Goal: Task Accomplishment & Management: Use online tool/utility

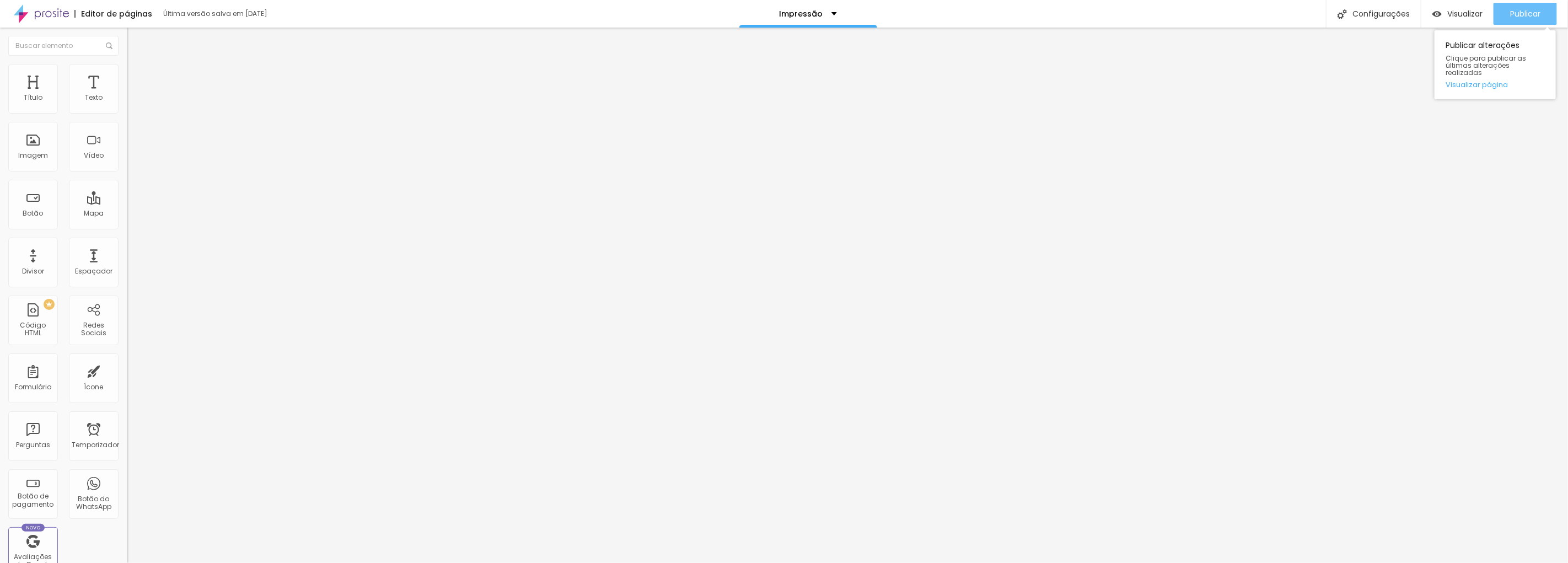
click at [1534, 10] on font "Publicar" at bounding box center [1525, 14] width 30 height 11
click at [127, 70] on img at bounding box center [131, 69] width 10 height 10
type input "80"
type input "75"
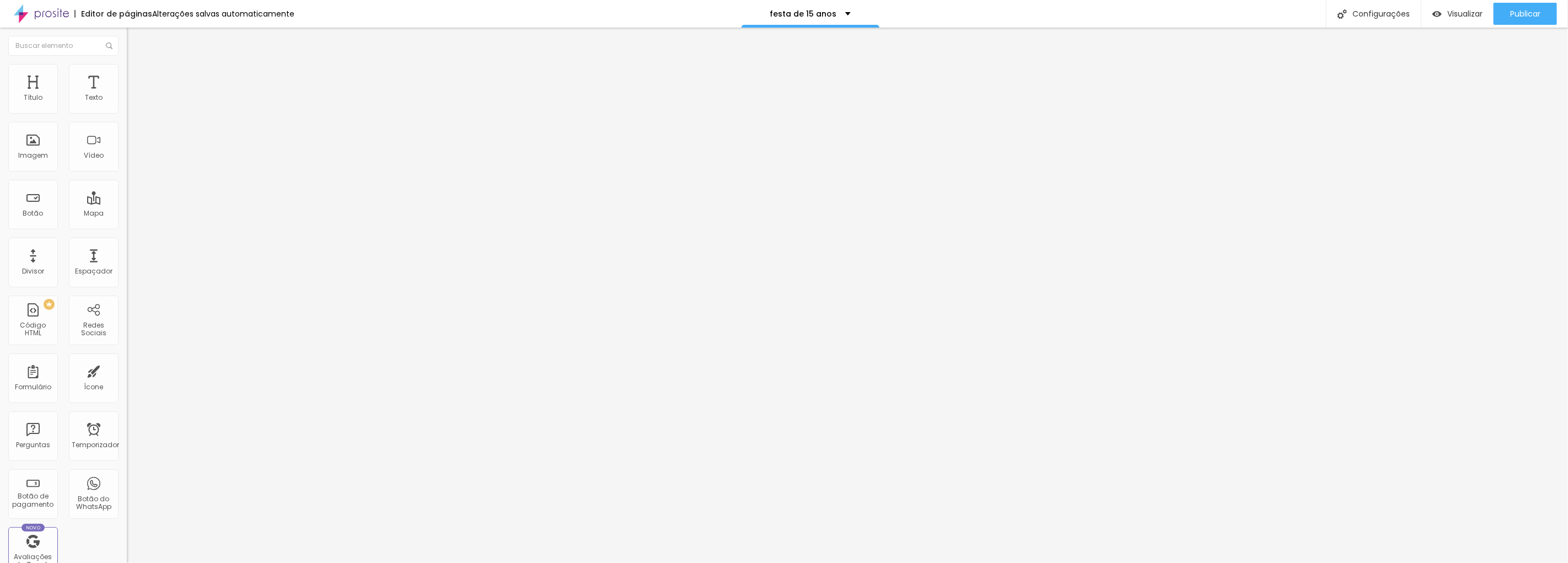
type input "75"
type input "70"
type input "65"
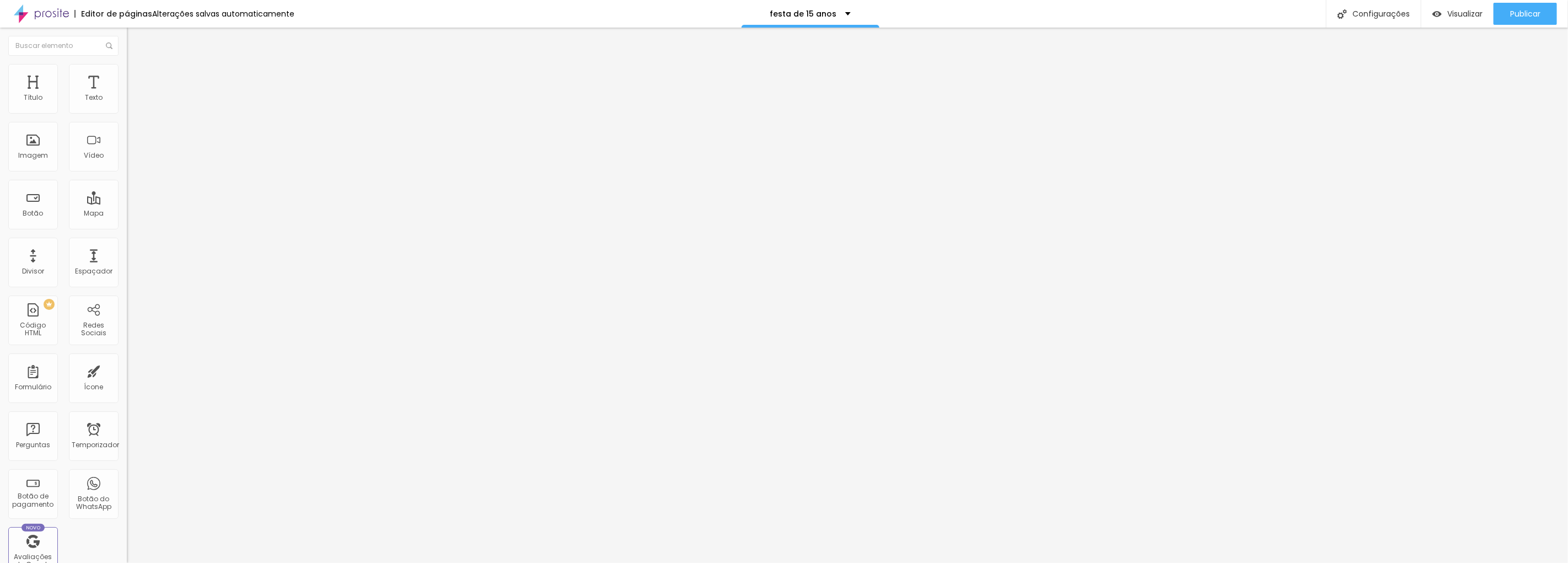
type input "60"
type input "55"
type input "50"
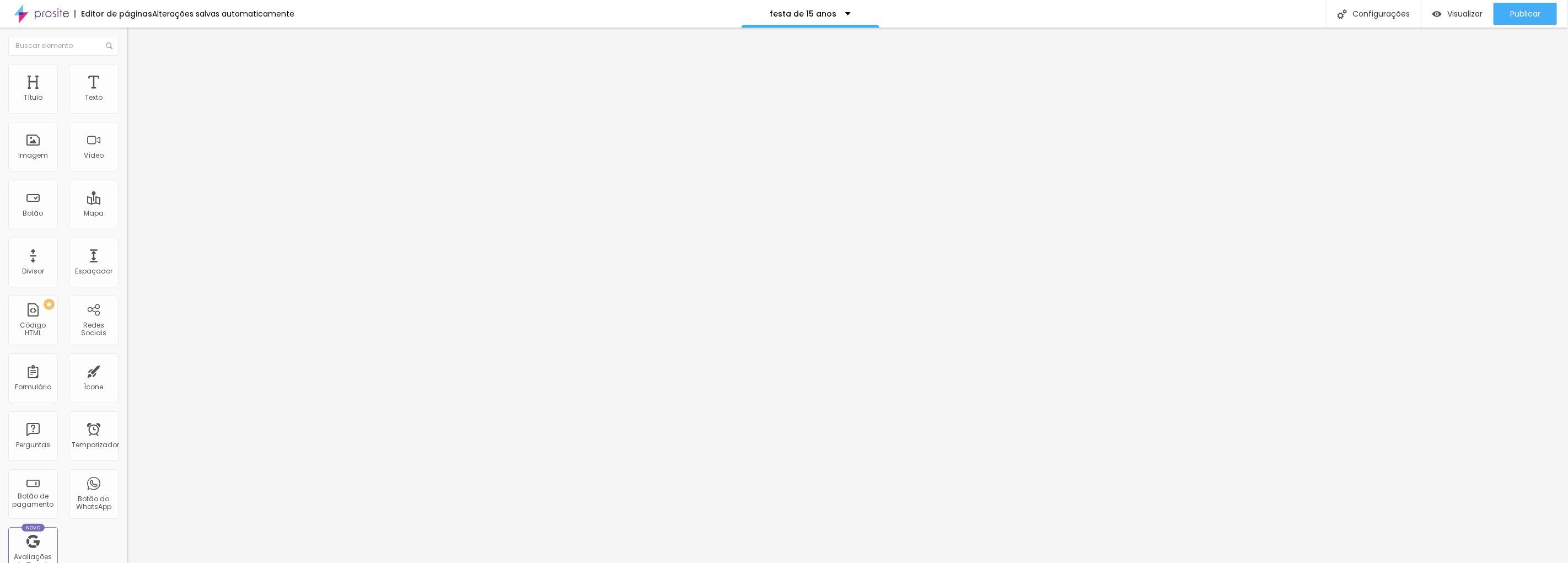
type input "50"
type input "45"
type input "40"
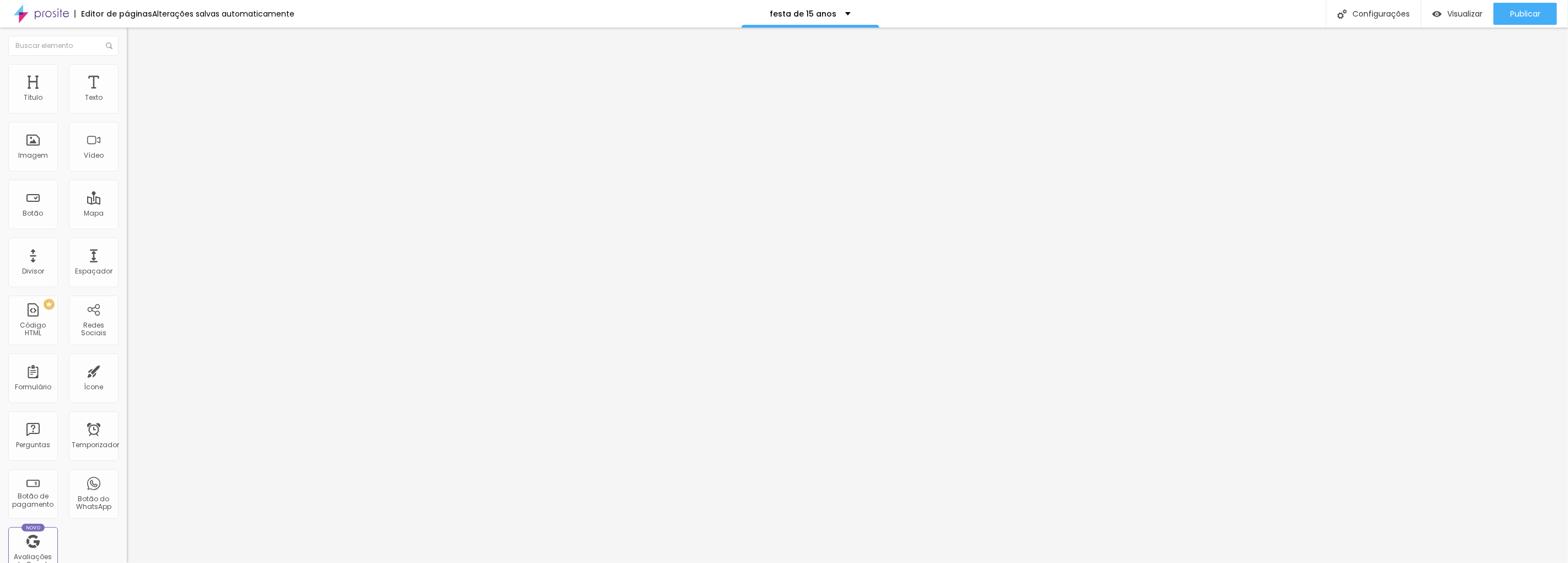
type input "35"
type input "40"
type input "45"
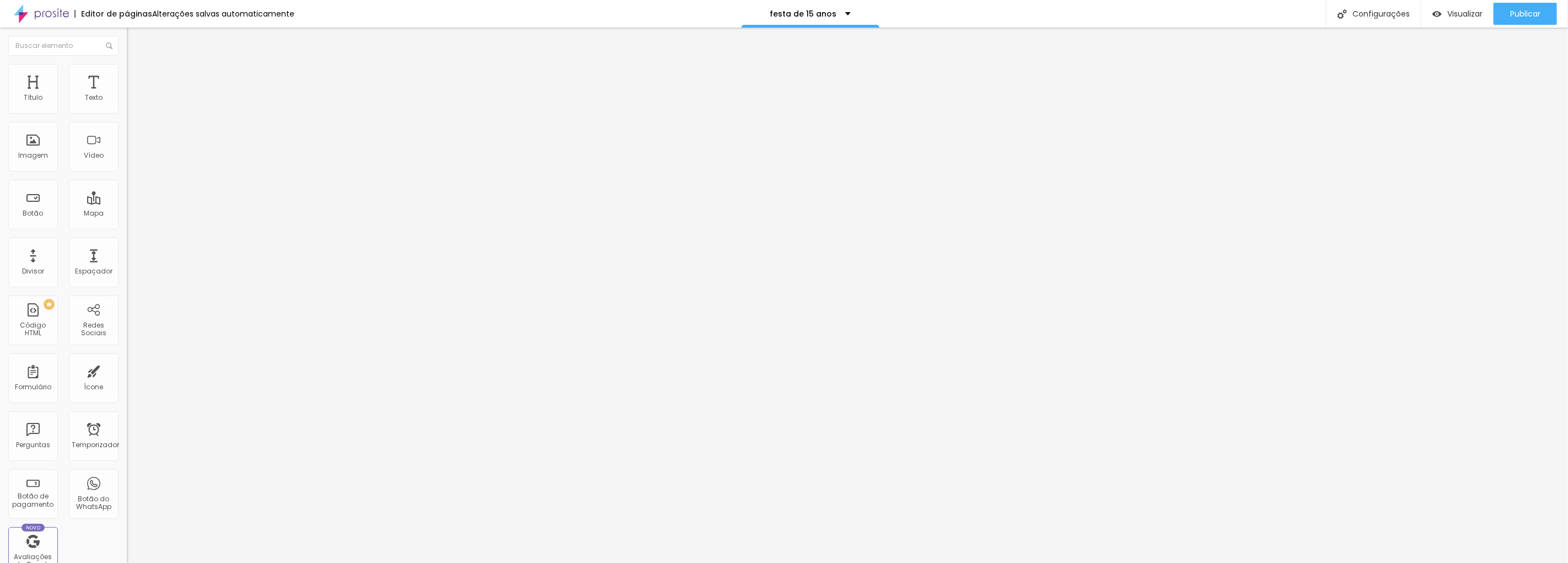
type input "45"
type input "50"
type input "60"
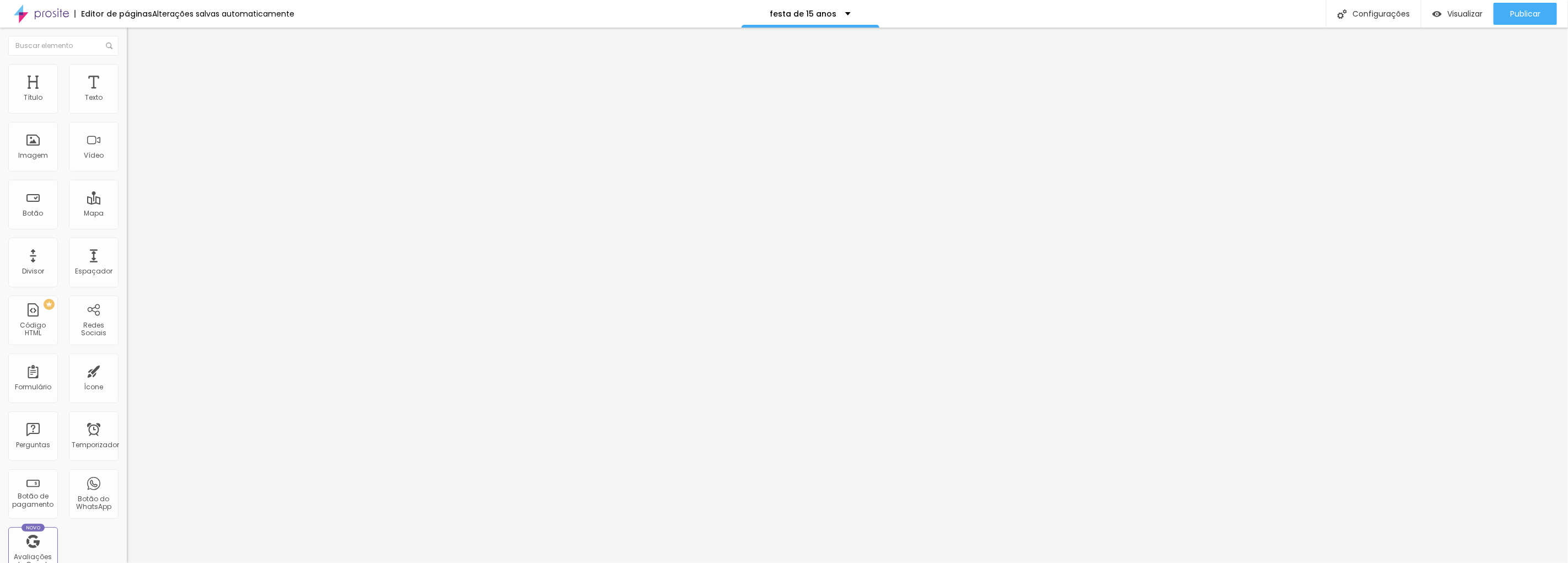
type input "65"
type input "70"
type input "75"
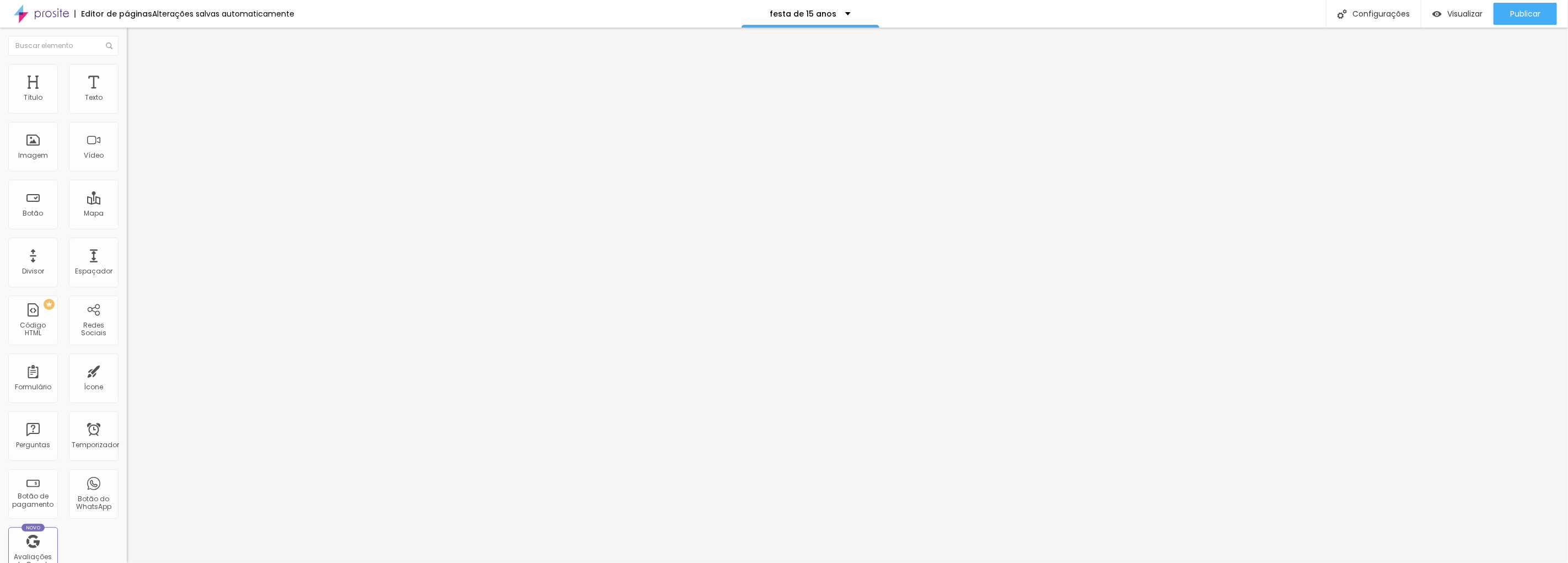
type input "75"
type input "80"
drag, startPoint x: 92, startPoint y: 119, endPoint x: 74, endPoint y: 131, distance: 21.6
type input "80"
click at [127, 113] on input "range" at bounding box center [162, 108] width 71 height 9
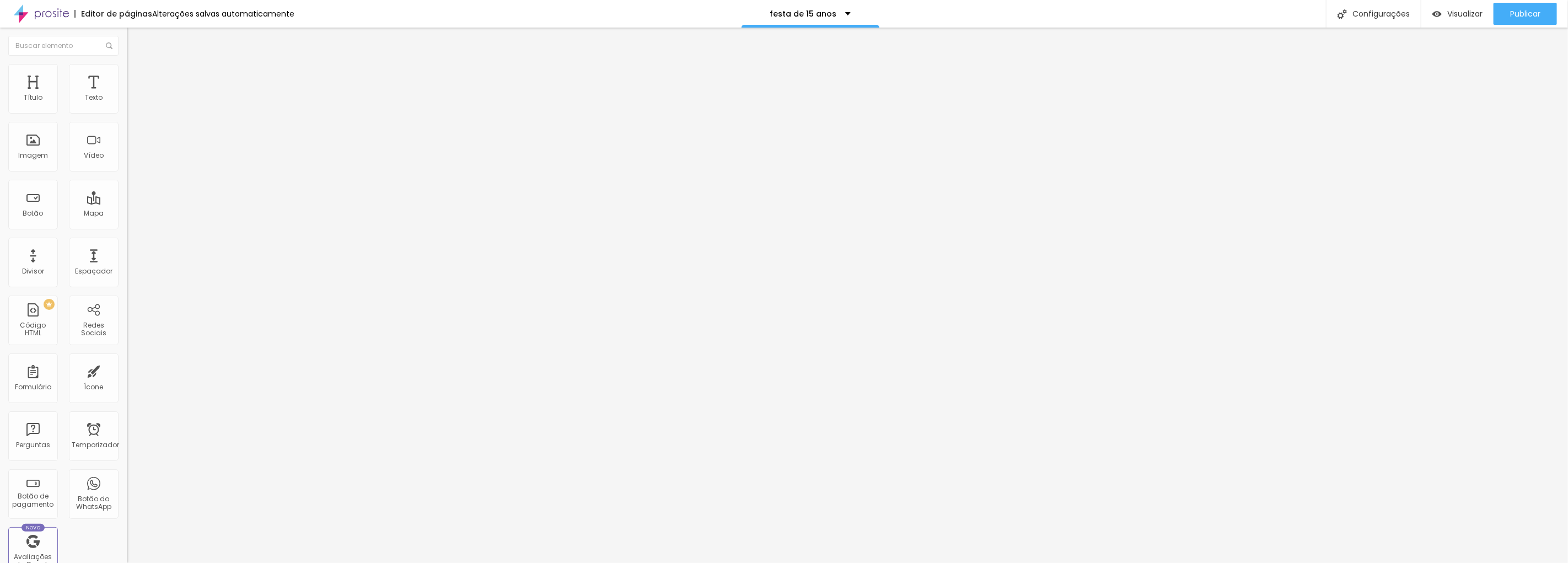
type input "96"
type input "109"
type input "123"
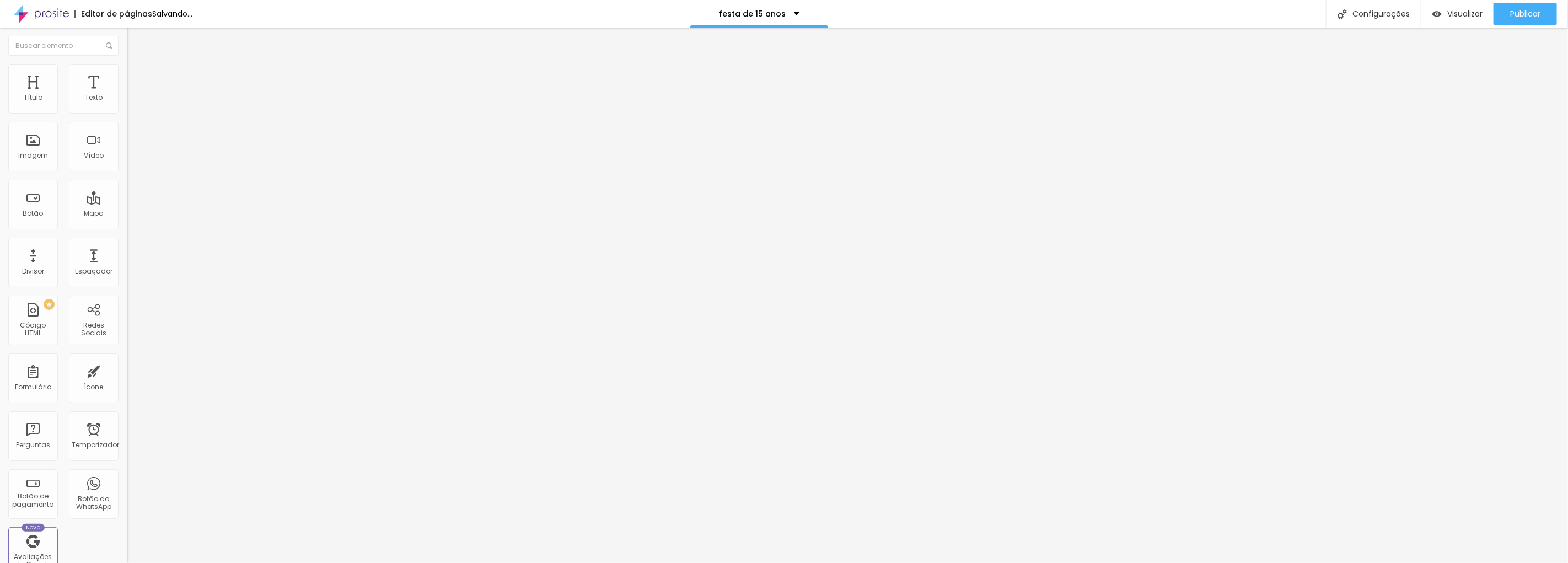
type input "123"
type input "136"
type input "146"
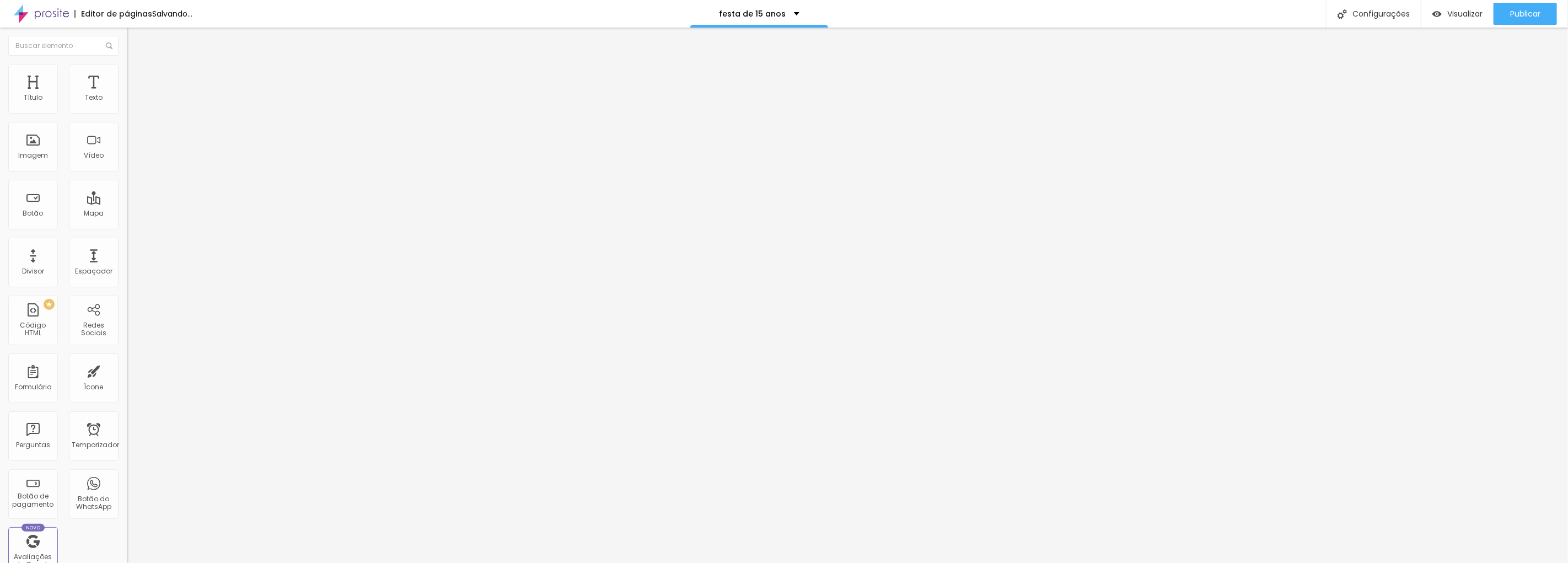
type input "147"
type input "146"
type input "140"
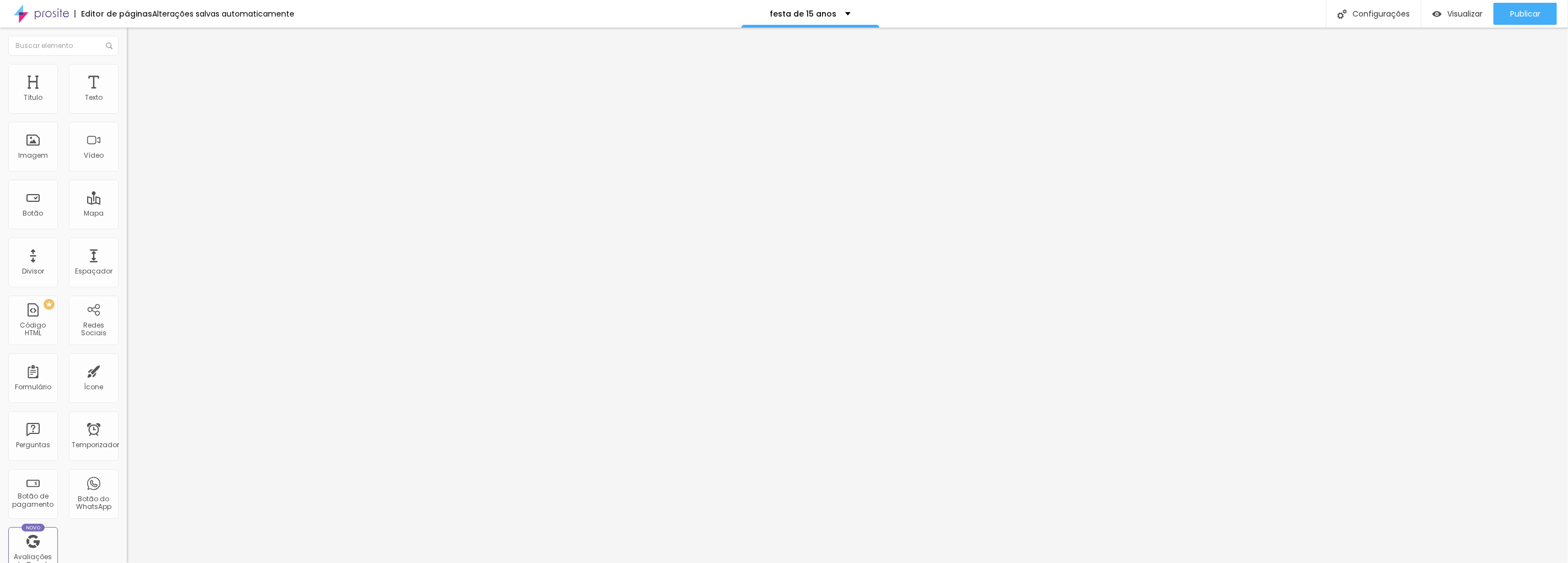
type input "140"
type input "133"
type input "120"
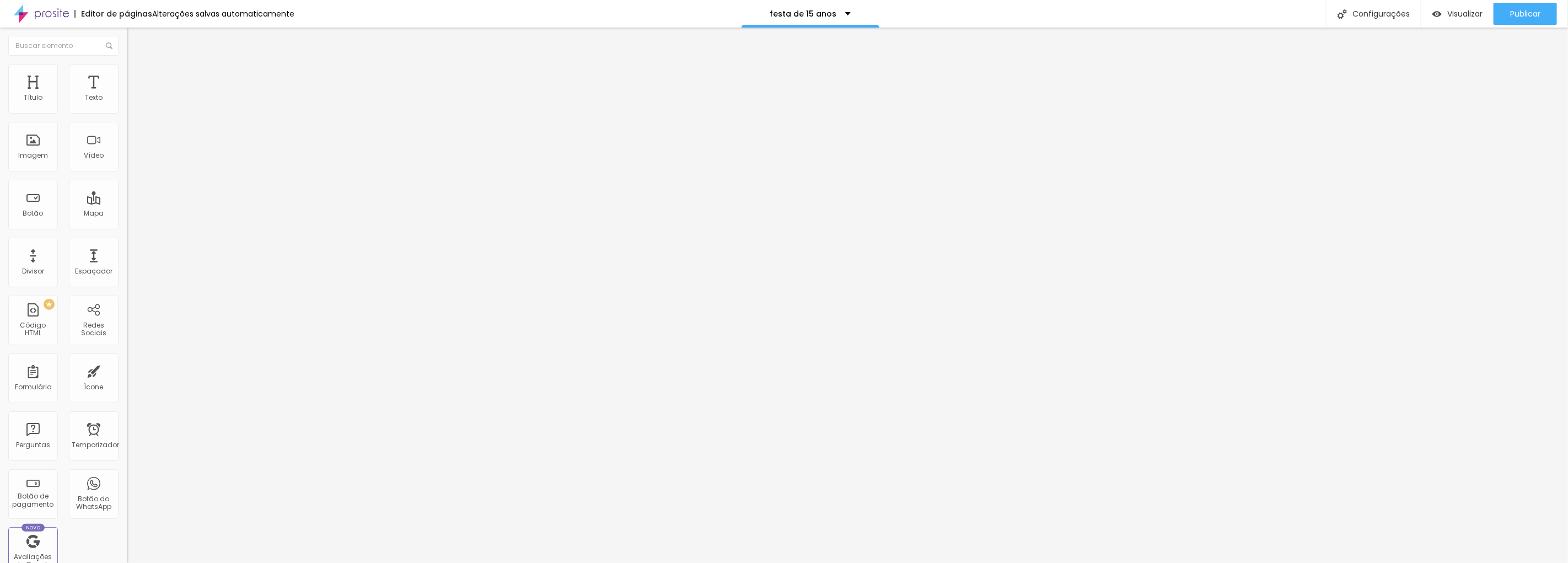
type input "100"
type input "82"
type input "58"
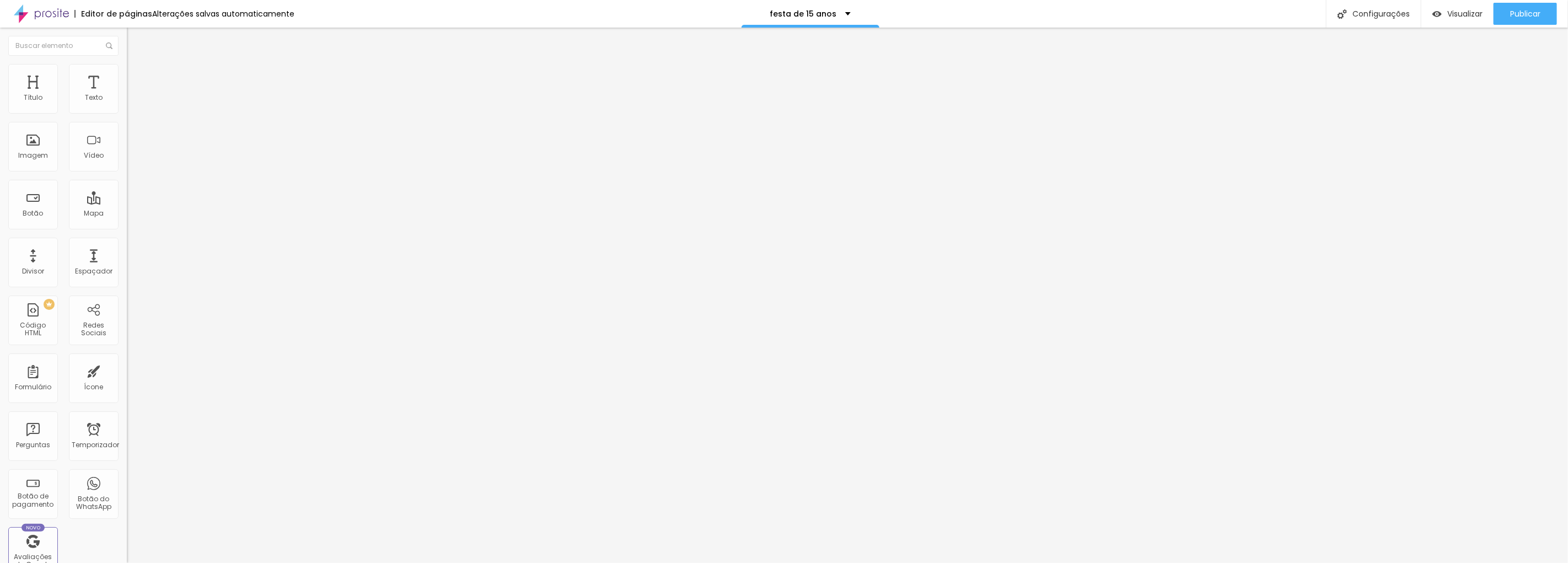
type input "58"
type input "32"
type input "10"
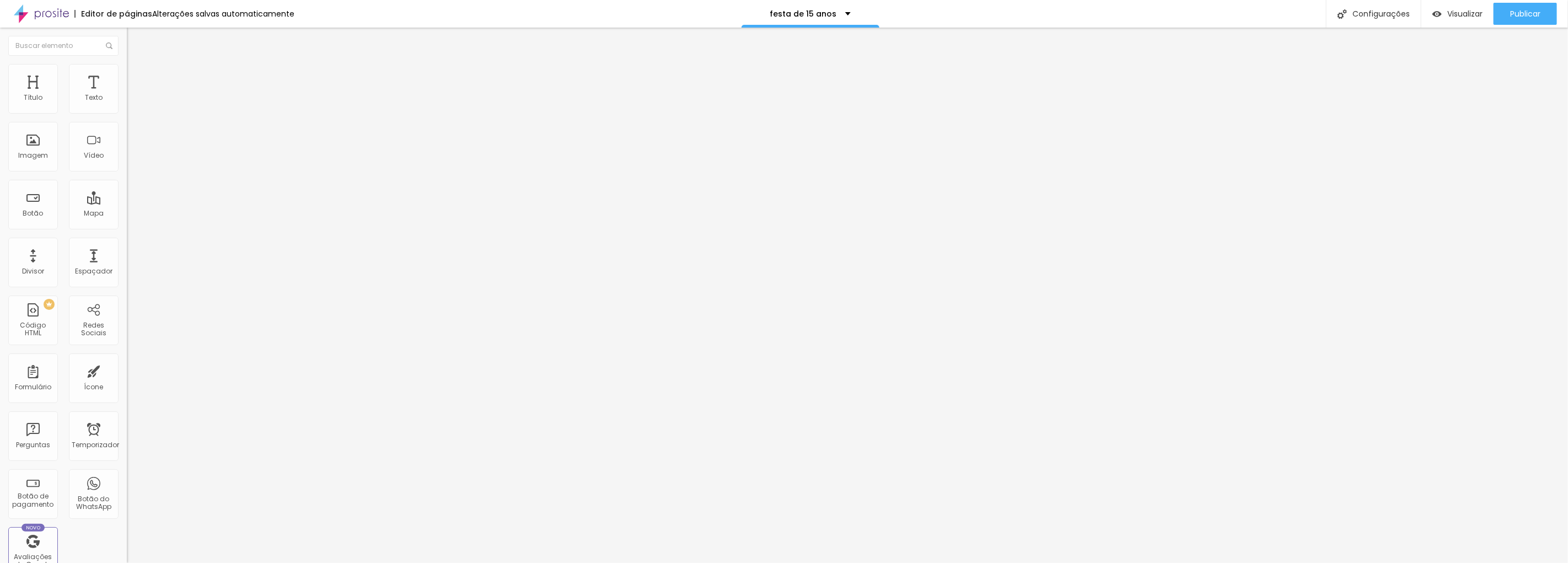
type input "0"
drag, startPoint x: 62, startPoint y: 141, endPoint x: 72, endPoint y: 123, distance: 20.6
click at [127, 242] on input "range" at bounding box center [162, 246] width 71 height 9
type input "70"
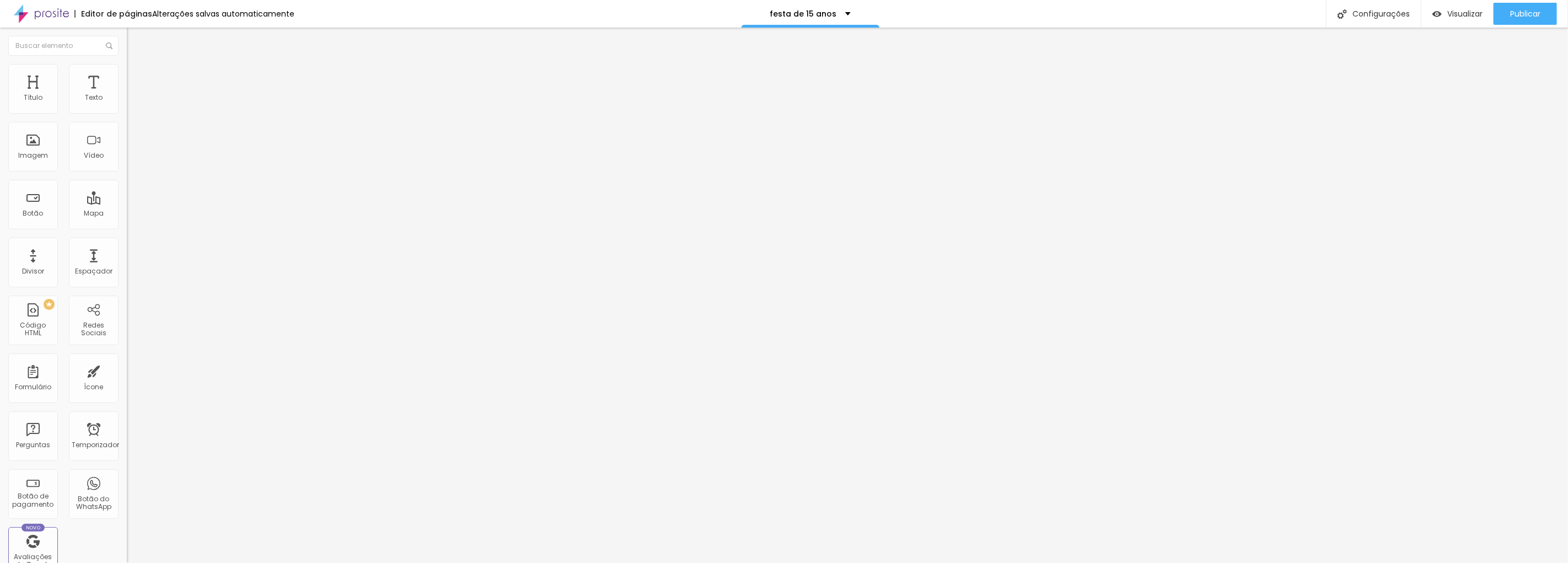
type input "70"
type input "65"
type input "55"
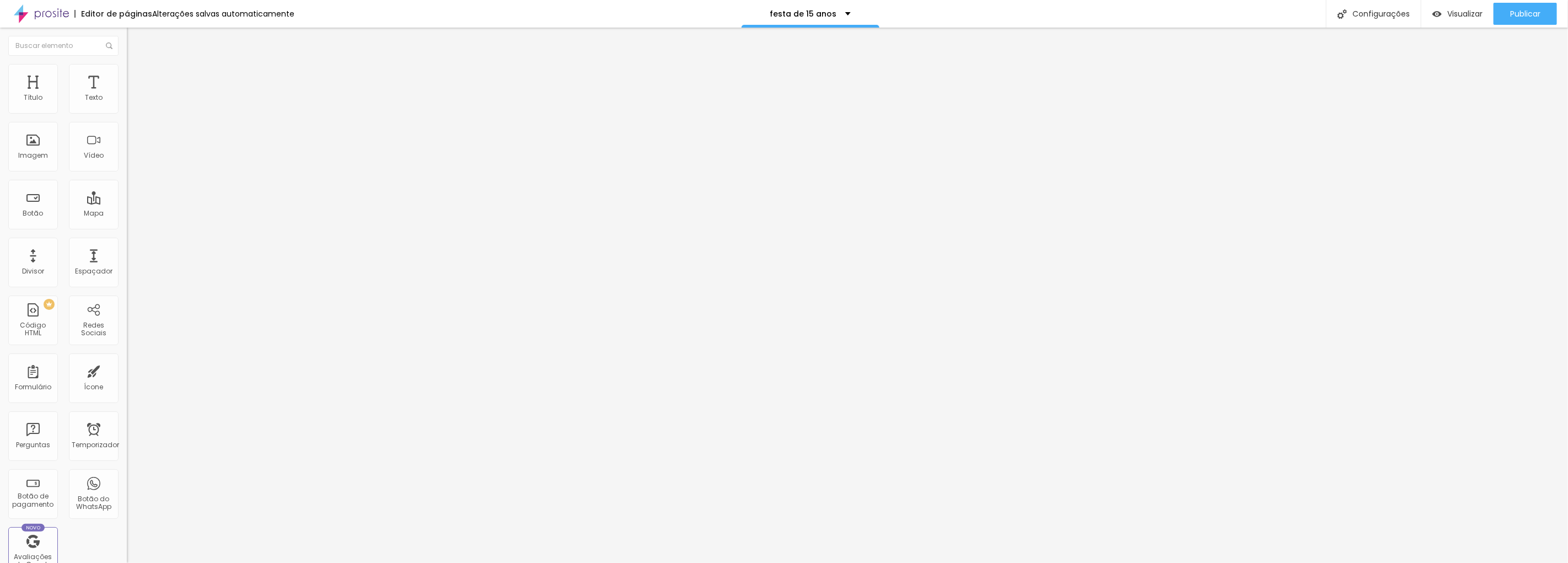
type input "50"
type input "45"
type input "40"
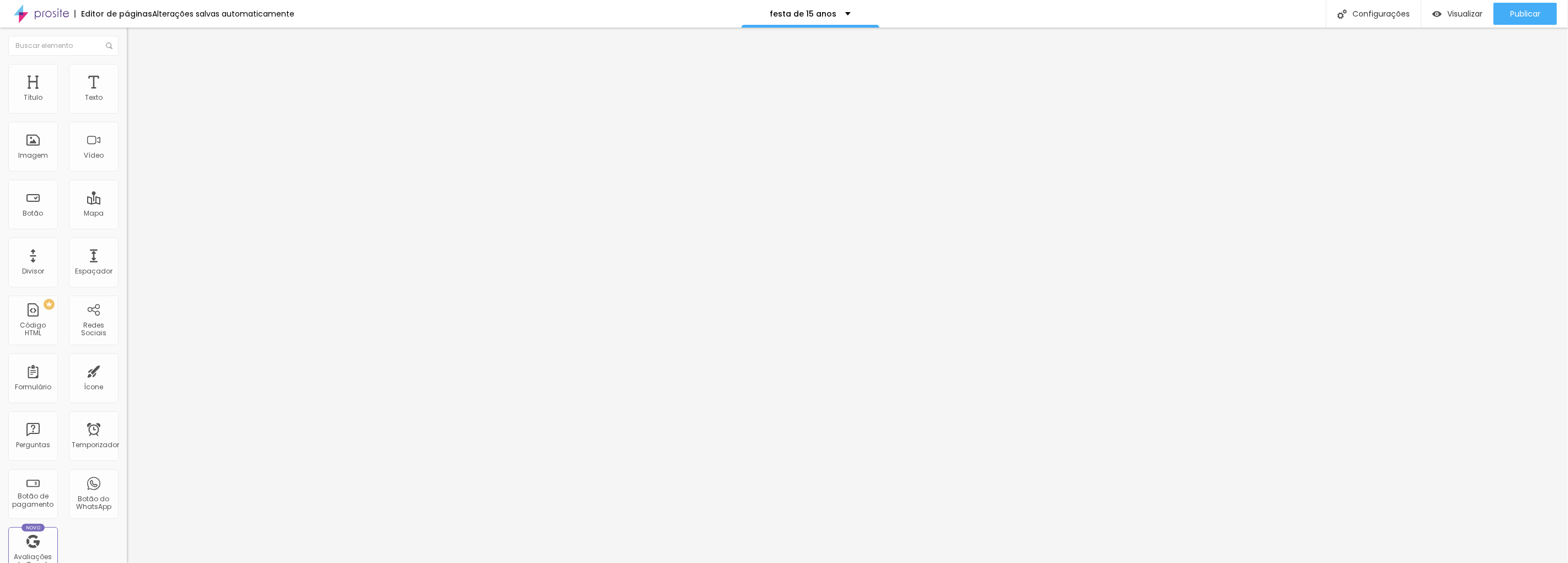
type input "40"
type input "35"
type input "30"
drag, startPoint x: 83, startPoint y: 117, endPoint x: 108, endPoint y: 116, distance: 25.0
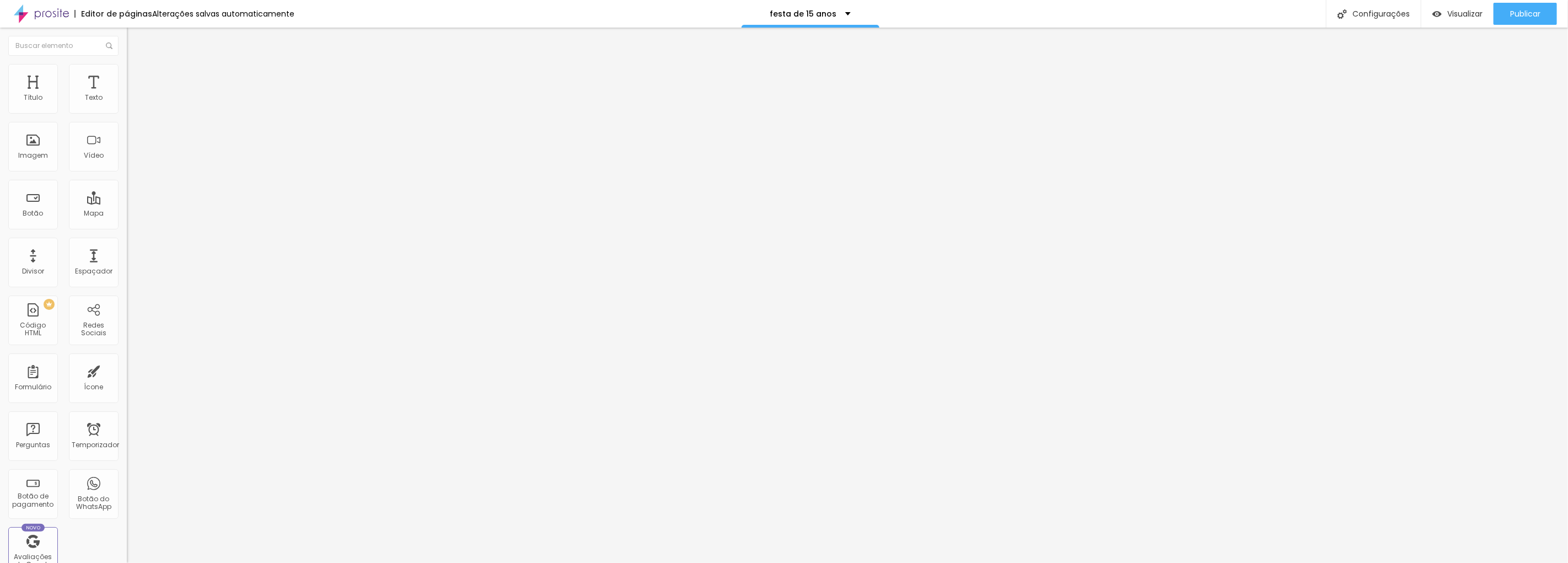
type input "30"
click at [127, 113] on input "range" at bounding box center [162, 108] width 71 height 9
click at [127, 202] on div "Proporção Original Cinema 16:9 Padrão 4:3 Quadrado 1:1 Original" at bounding box center [190, 180] width 127 height 44
click at [127, 172] on span "Original" at bounding box center [140, 168] width 26 height 9
click at [127, 179] on span "Cinema" at bounding box center [141, 174] width 28 height 9
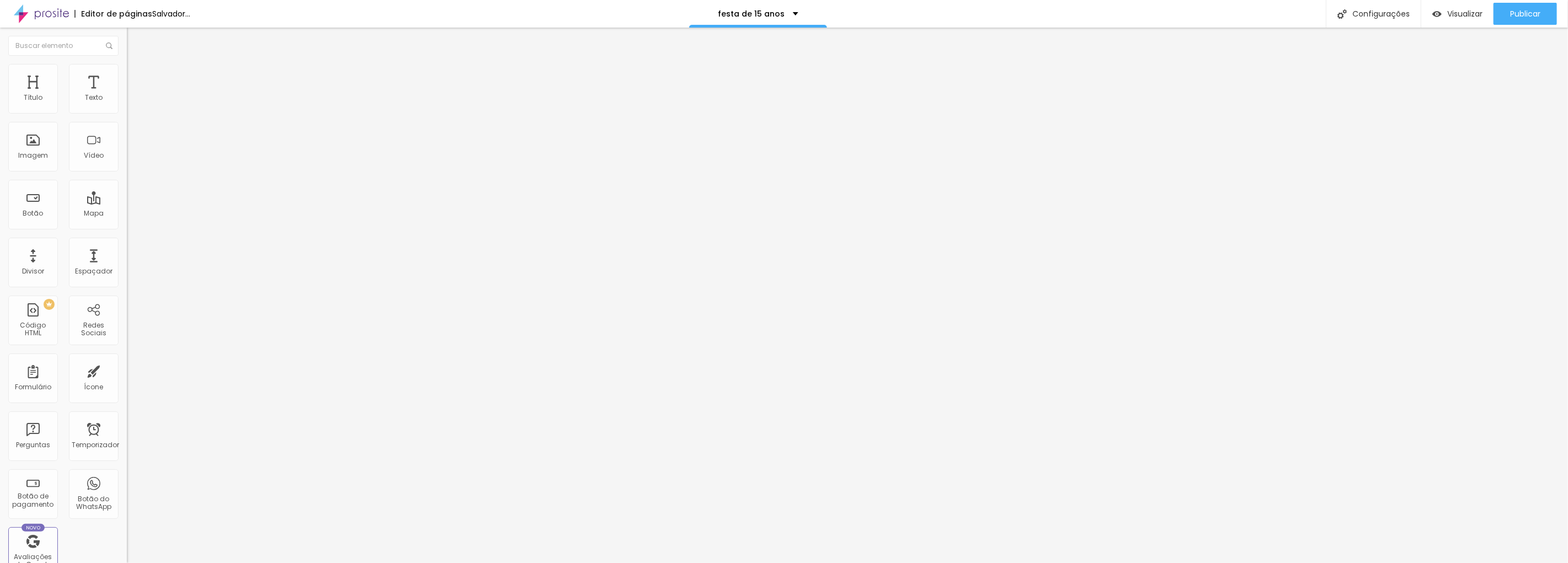
click at [127, 189] on span "Padrão" at bounding box center [139, 185] width 25 height 9
click at [127, 195] on div "Quadrado 1:1" at bounding box center [190, 192] width 127 height 7
click at [127, 203] on span "Original" at bounding box center [140, 198] width 26 height 9
click at [127, 141] on div at bounding box center [190, 136] width 127 height 9
click at [127, 158] on div at bounding box center [190, 153] width 127 height 9
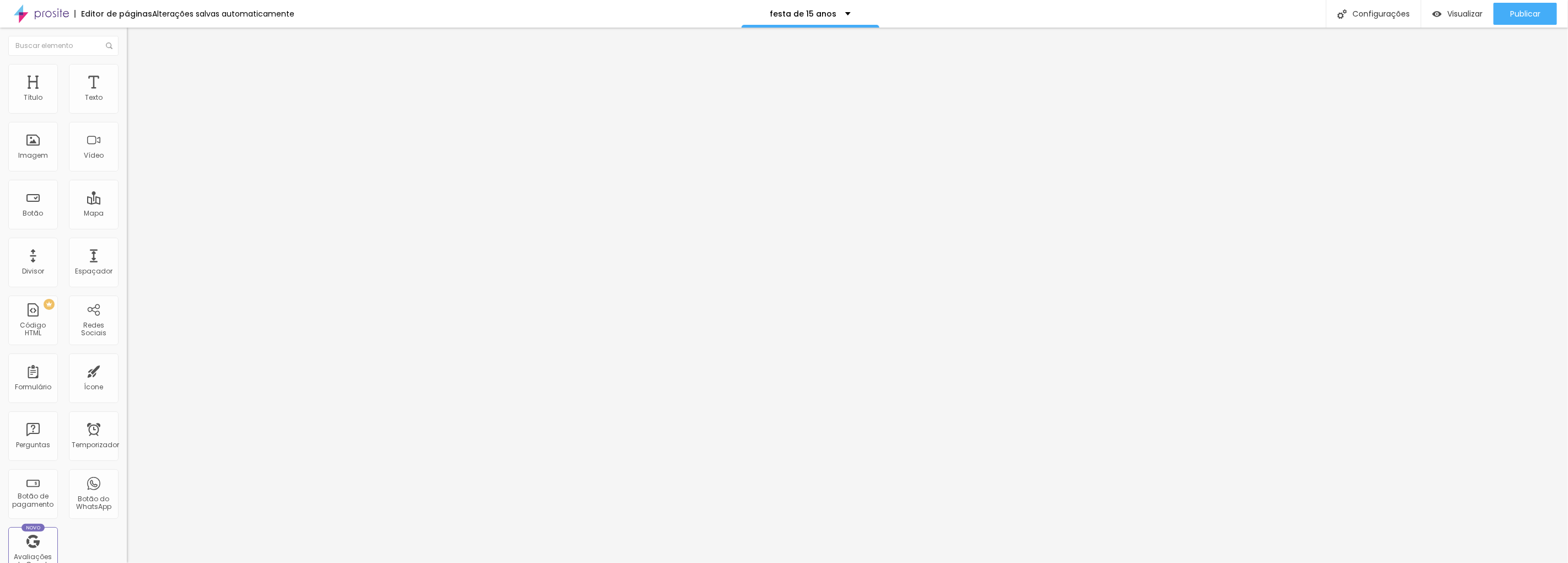
click at [137, 76] on font "Estilo" at bounding box center [145, 71] width 17 height 9
drag, startPoint x: 42, startPoint y: 122, endPoint x: 65, endPoint y: 115, distance: 24.0
click at [127, 114] on div at bounding box center [190, 109] width 127 height 10
type input "40"
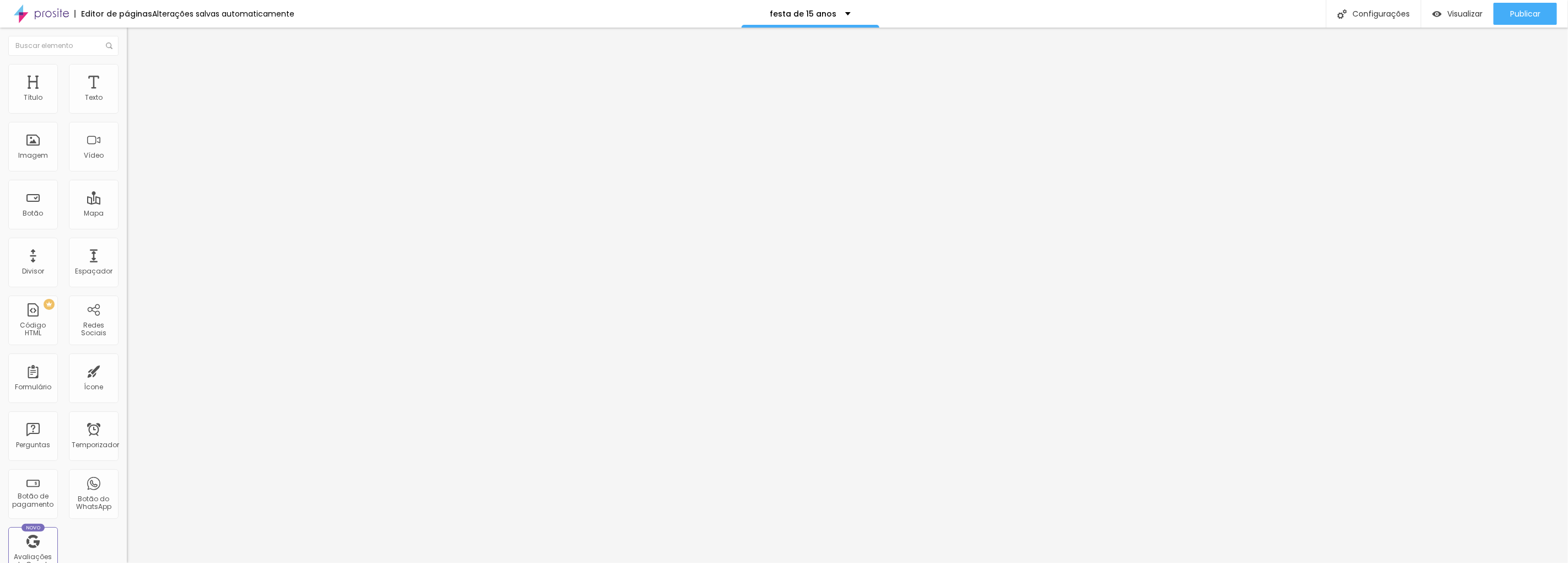
type input "35"
type input "30"
type input "25"
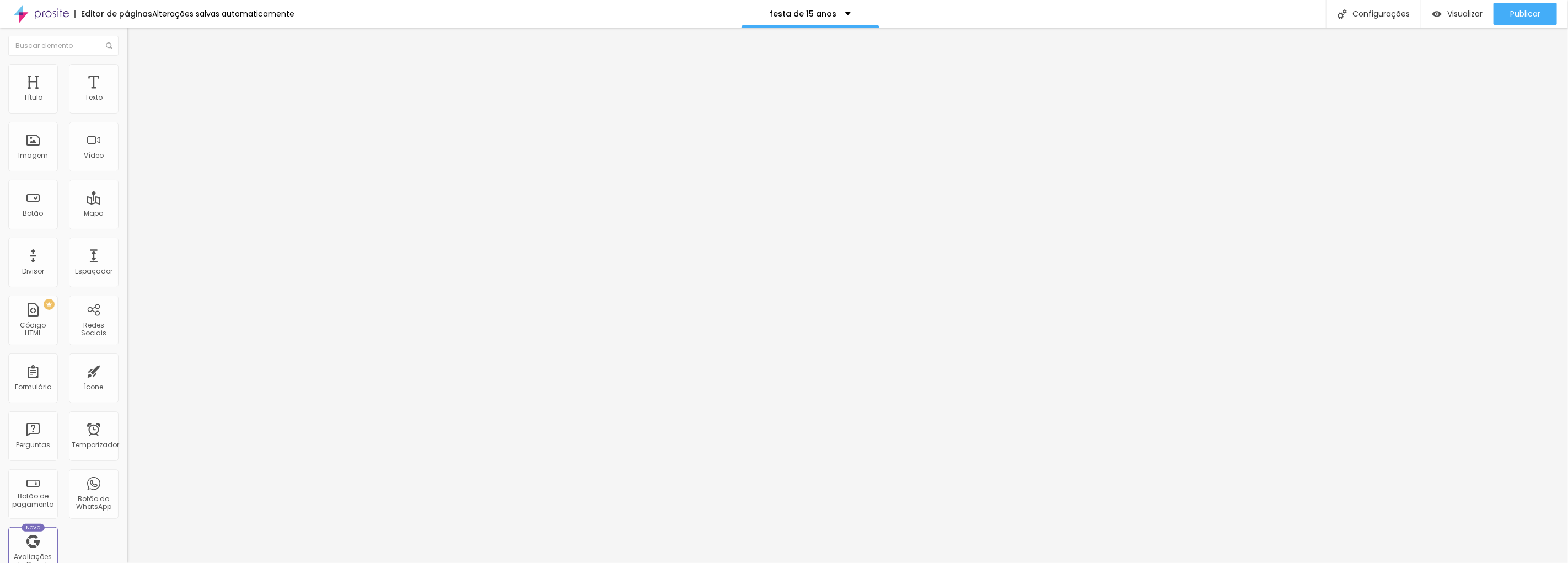
type input "25"
type input "20"
drag, startPoint x: 39, startPoint y: 117, endPoint x: 24, endPoint y: 117, distance: 15.0
type input "20"
click at [127, 113] on input "range" at bounding box center [162, 108] width 71 height 9
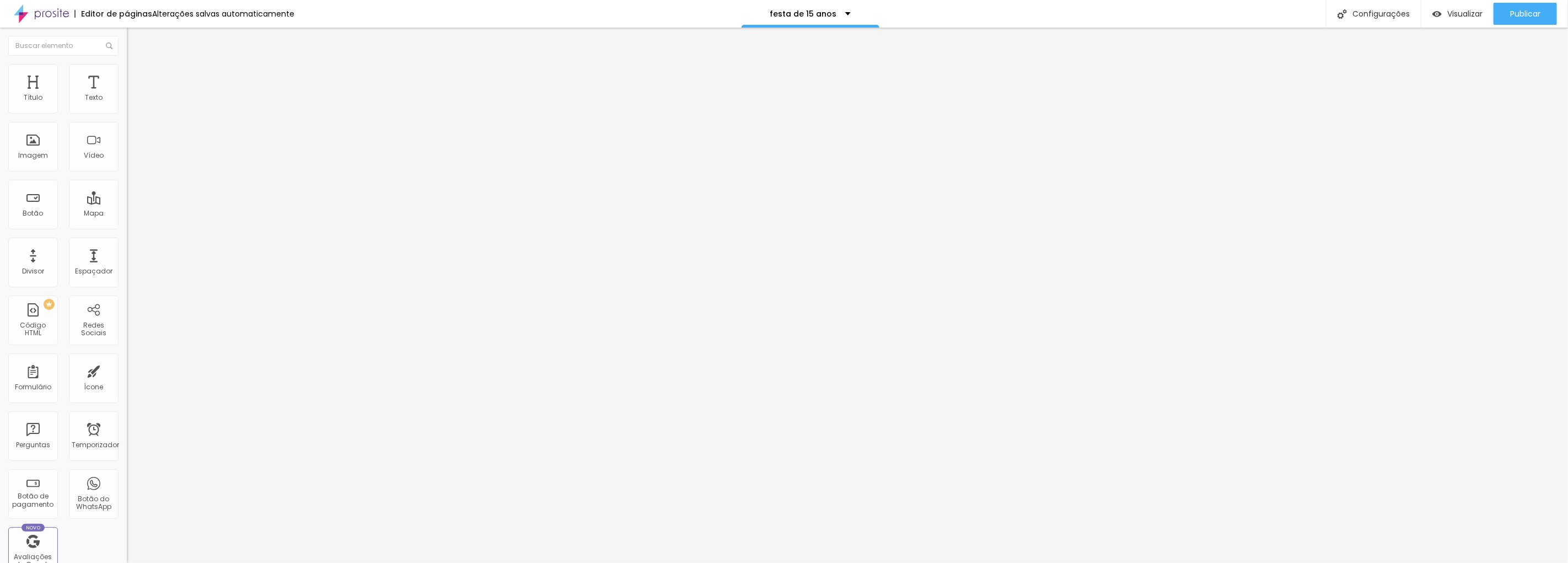
type input "82"
type input "86"
type input "95"
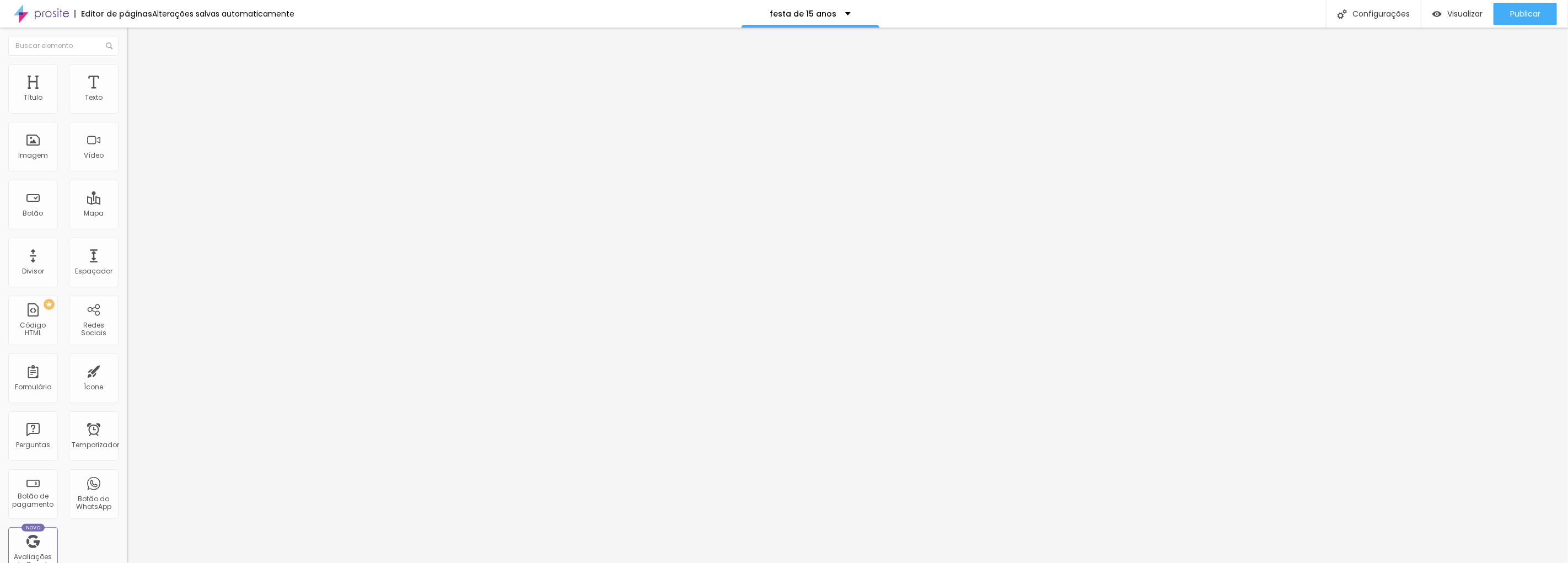
type input "95"
type input "111"
type input "125"
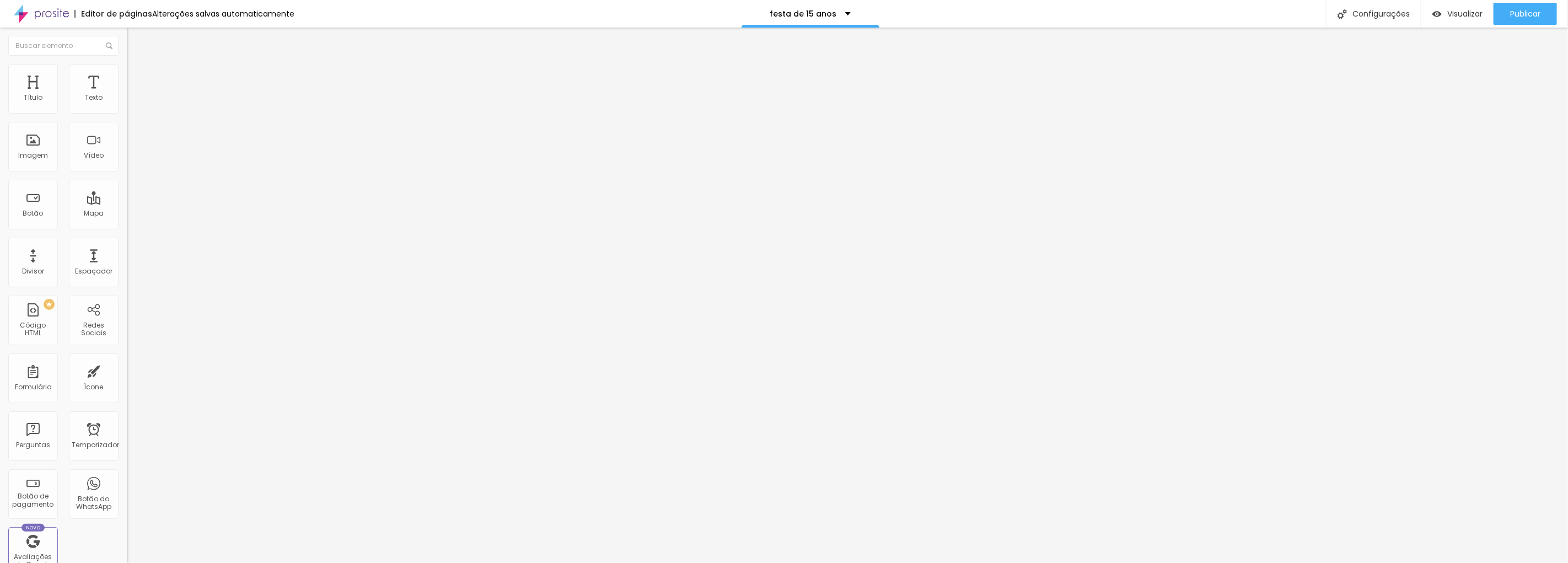
type input "147"
type input "169"
type input "182"
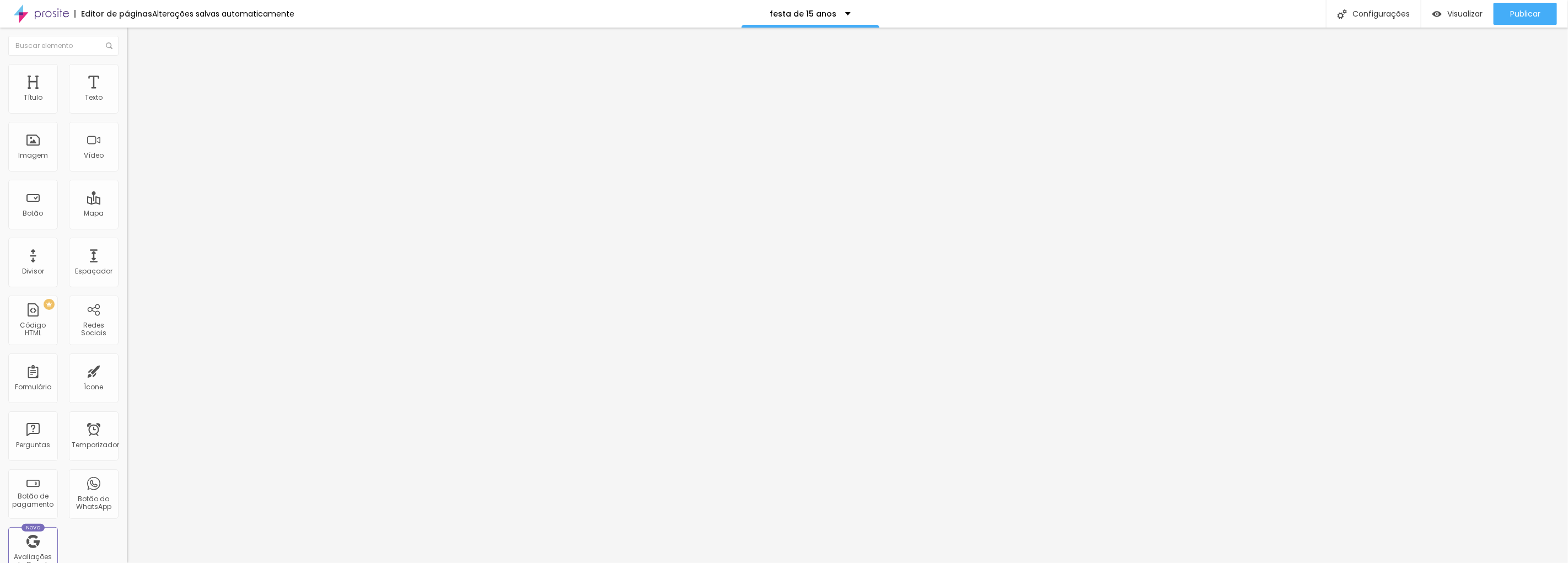
type input "182"
type input "188"
type input "190"
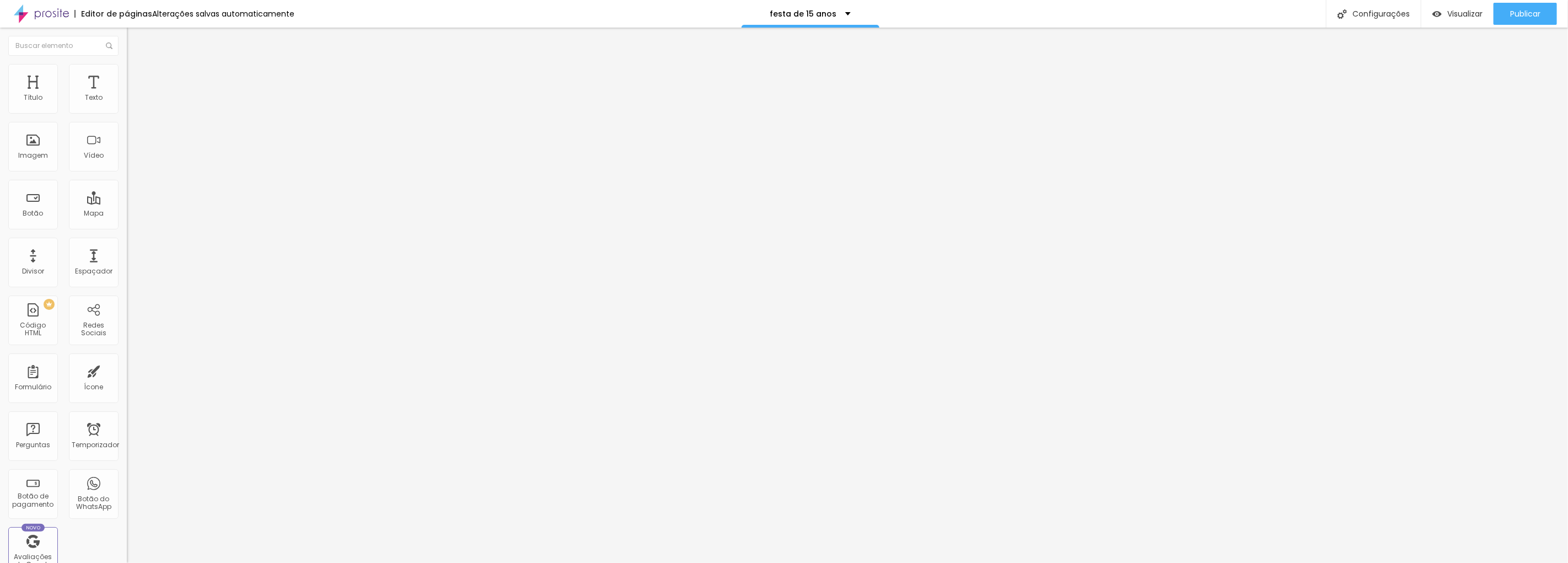
type input "126"
type input "82"
type input "51"
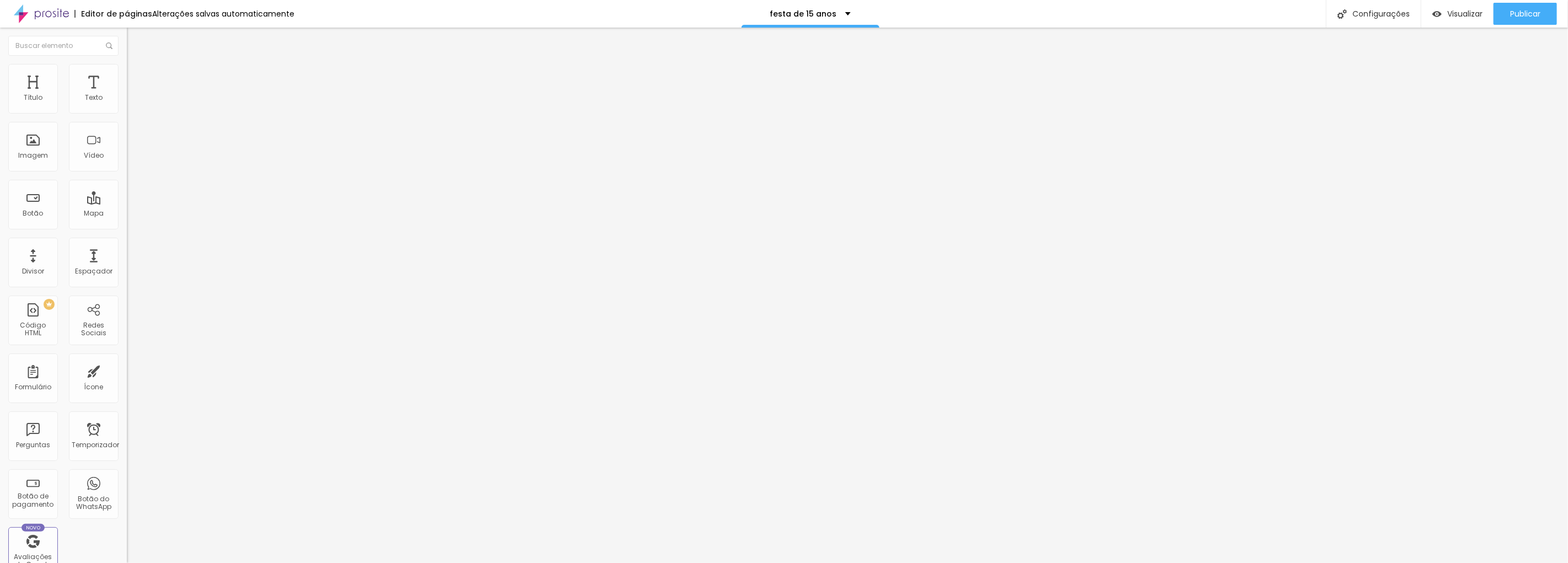
type input "51"
type input "16"
type input "0"
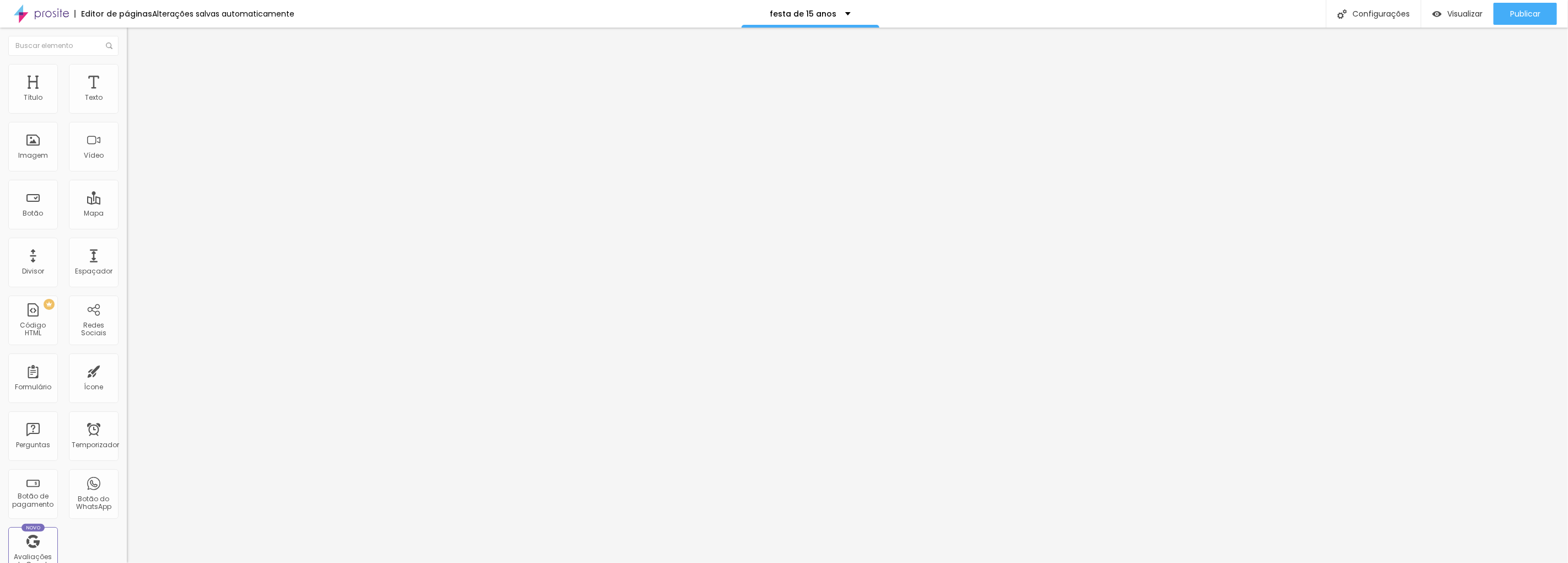
drag, startPoint x: 53, startPoint y: 139, endPoint x: 21, endPoint y: 139, distance: 32.0
click at [127, 242] on input "range" at bounding box center [162, 246] width 71 height 9
click at [127, 296] on button "button" at bounding box center [134, 302] width 15 height 12
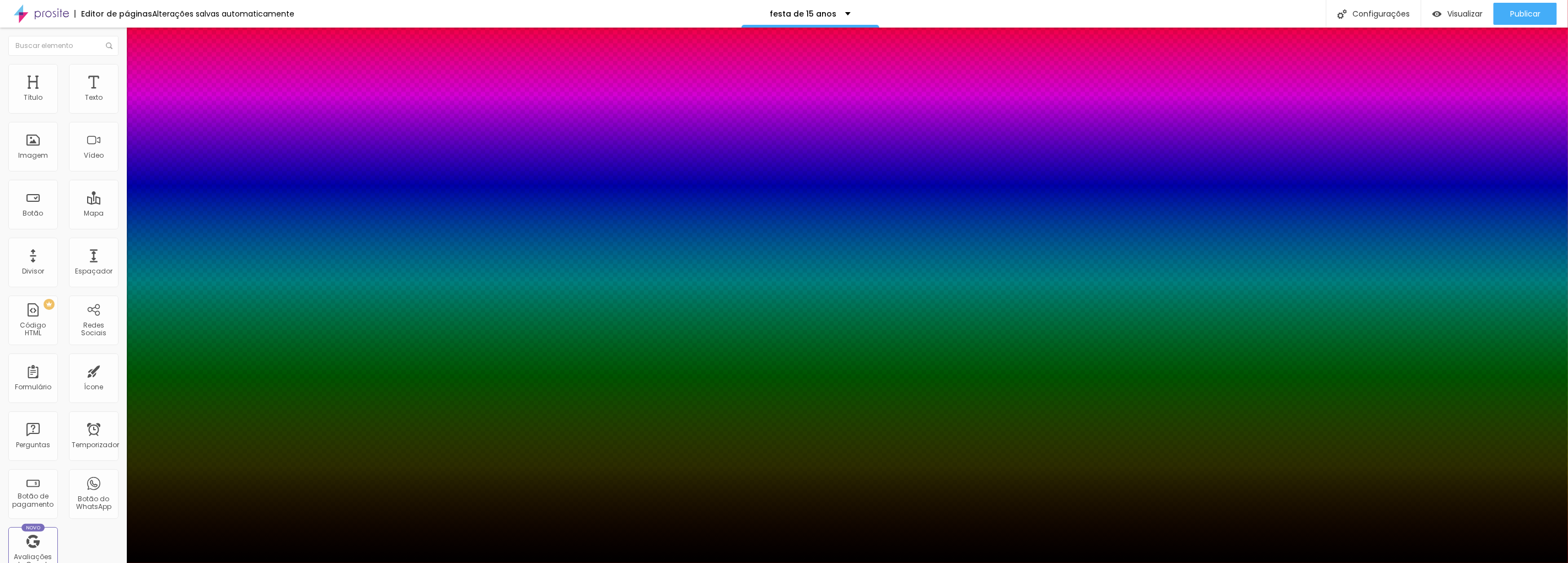
click at [111, 562] on div at bounding box center [784, 563] width 1568 height 0
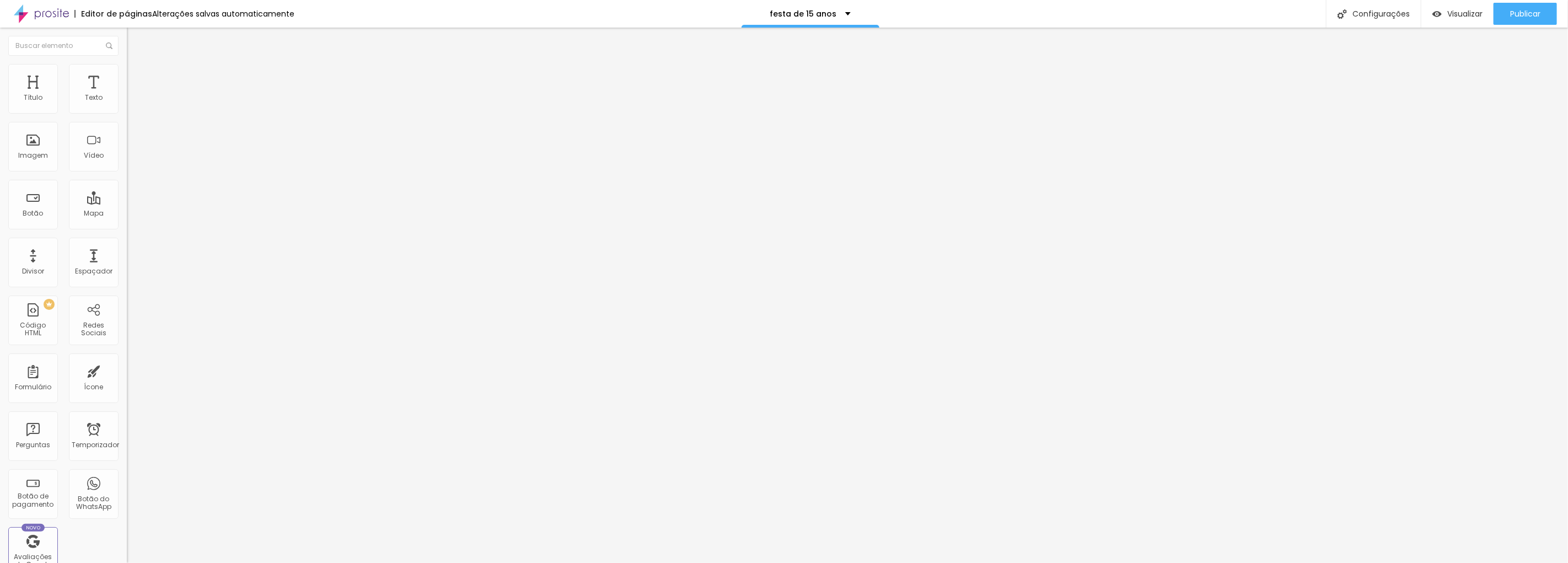
click at [127, 75] on img at bounding box center [131, 80] width 10 height 10
type input "63"
type input "68"
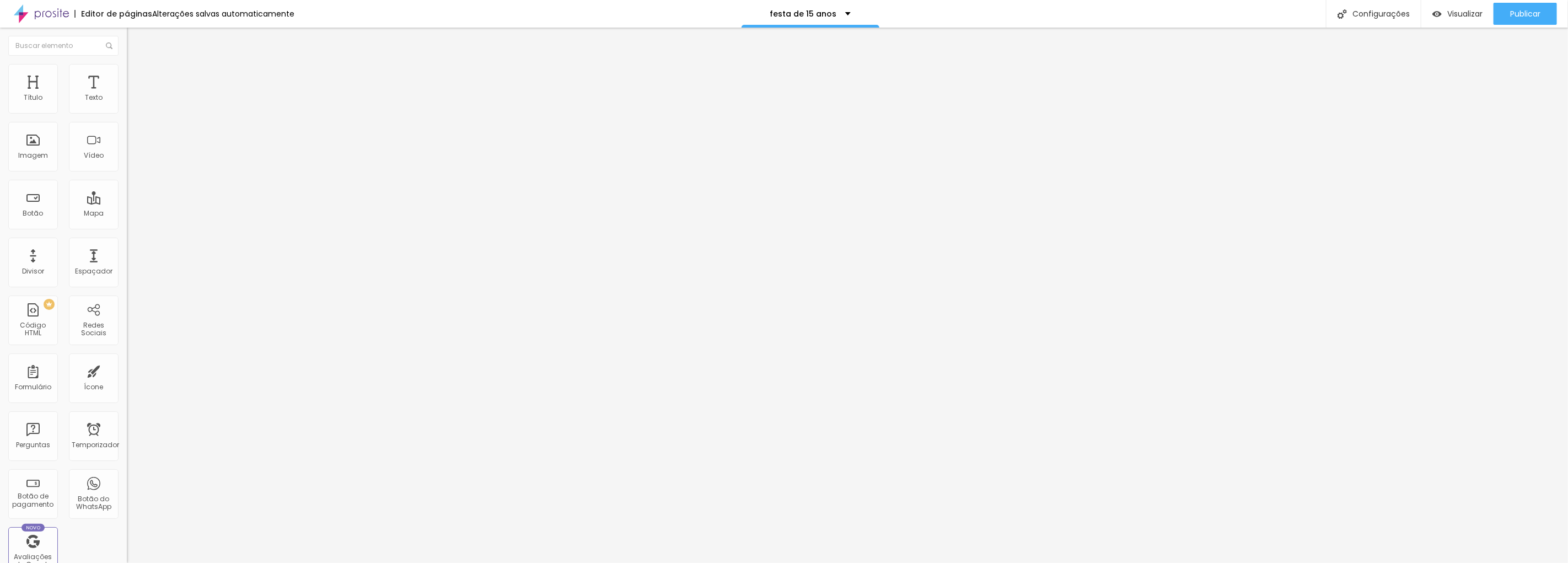
type input "73"
type input "75"
type input "76"
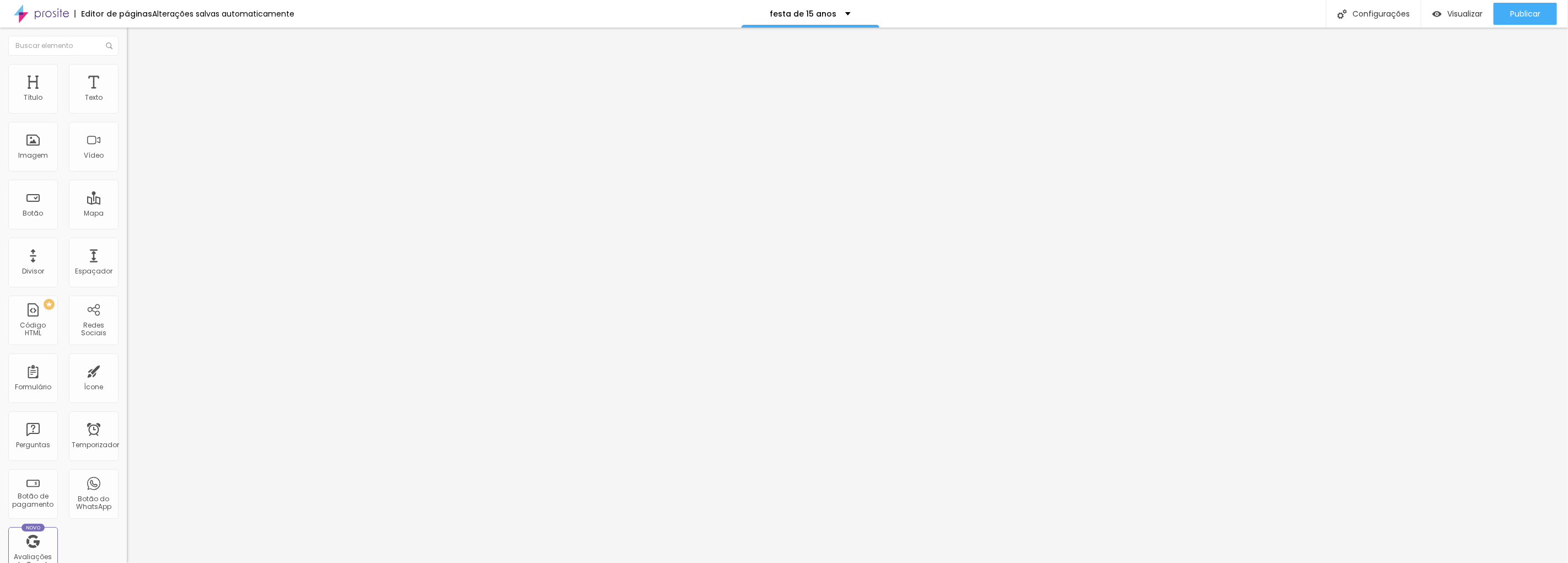
type input "76"
type input "79"
type input "82"
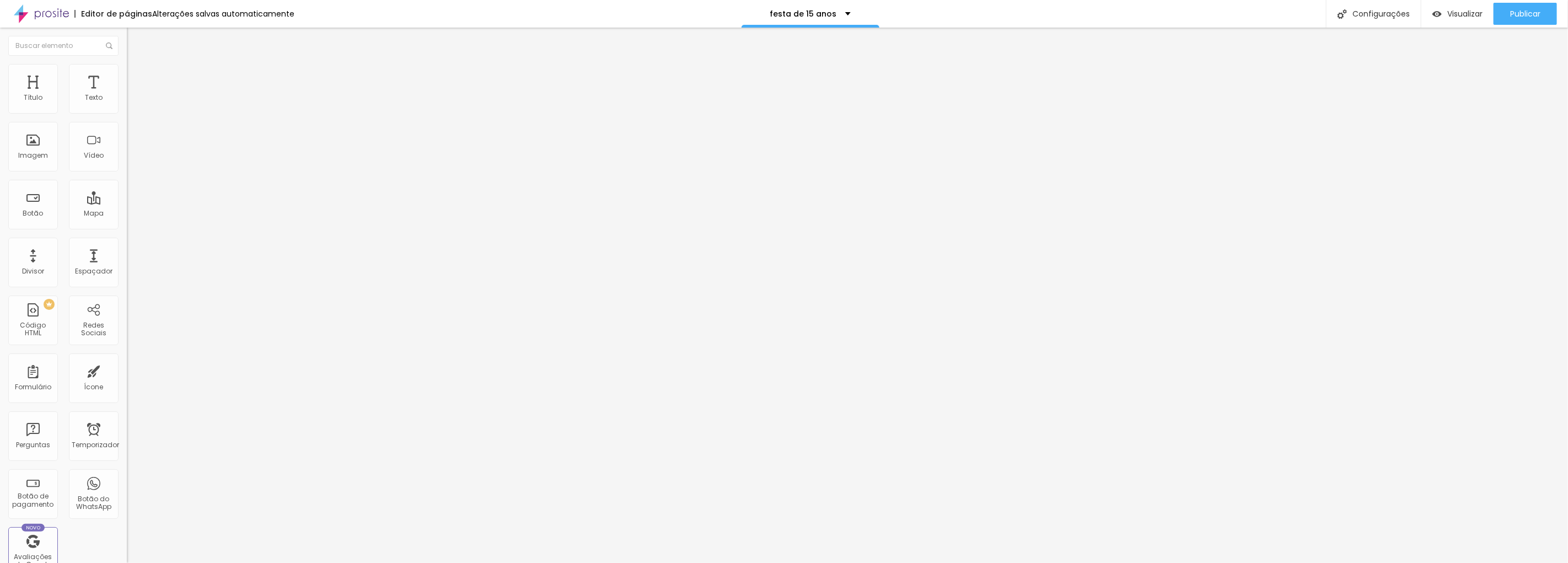
type input "84"
type input "85"
type input "82"
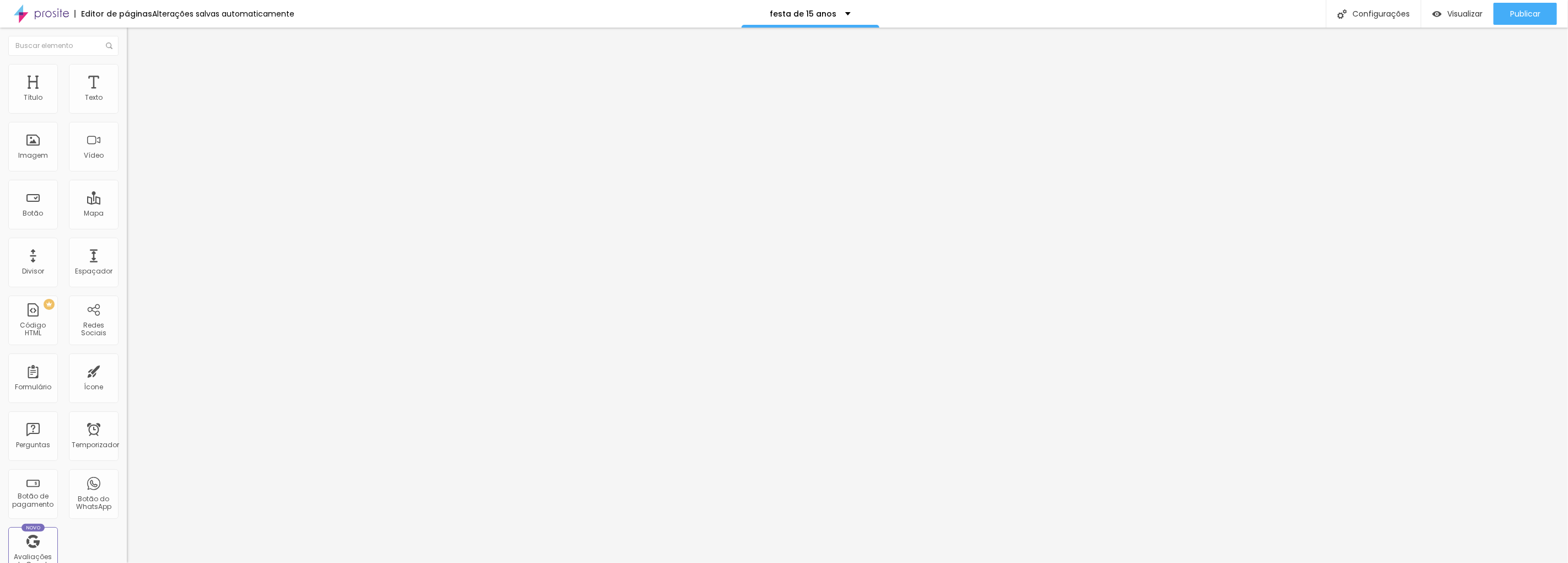
type input "82"
type input "63"
type input "60"
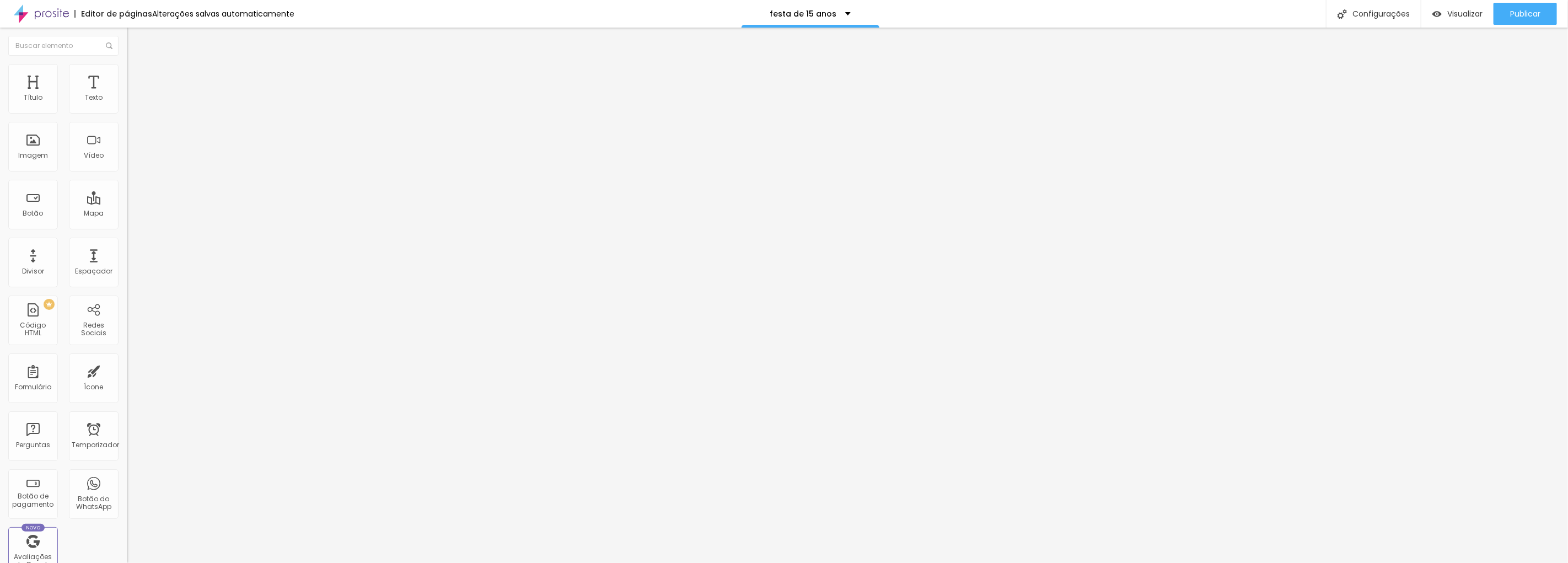
type input "40"
type input "36"
type input "30"
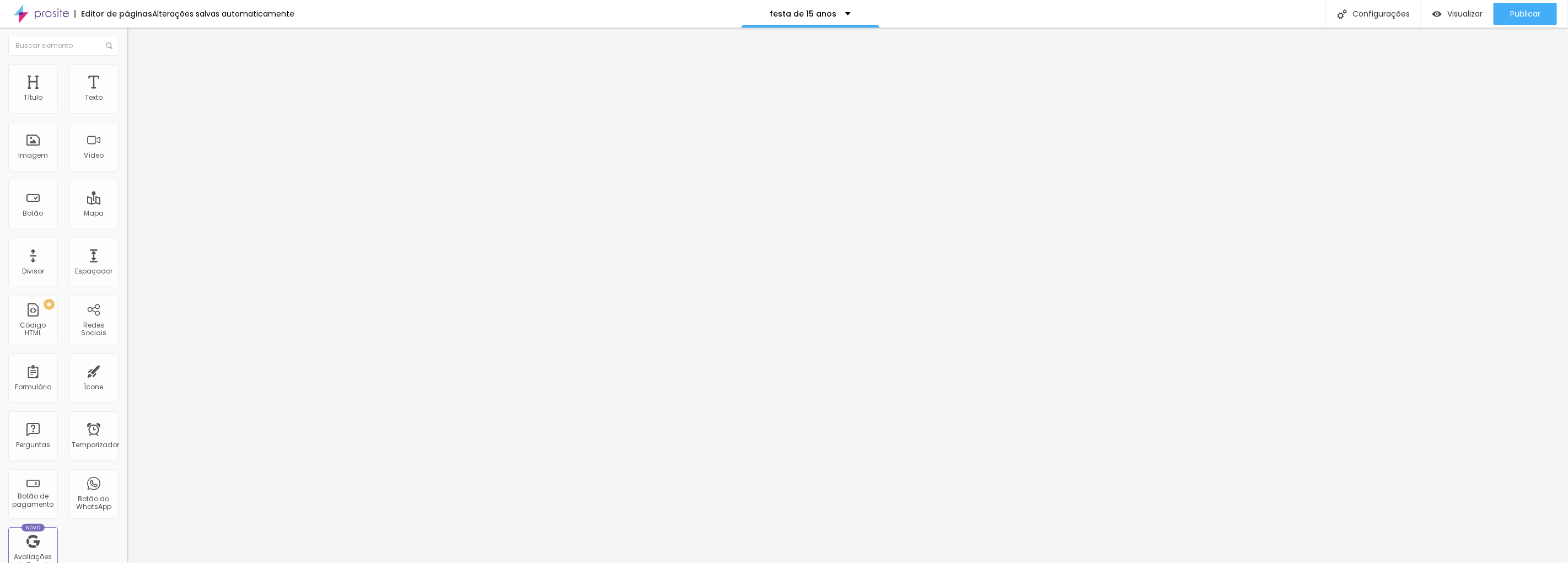
type input "30"
type input "26"
type input "23"
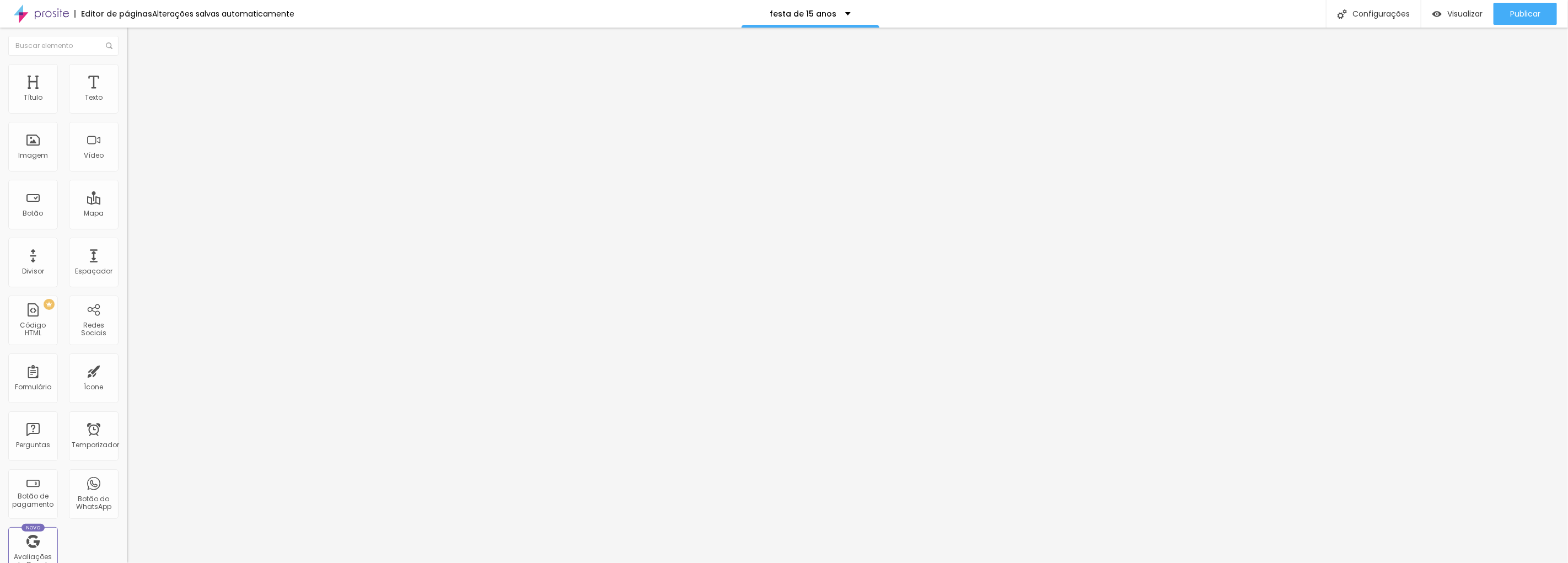
type input "20"
type input "15"
type input "11"
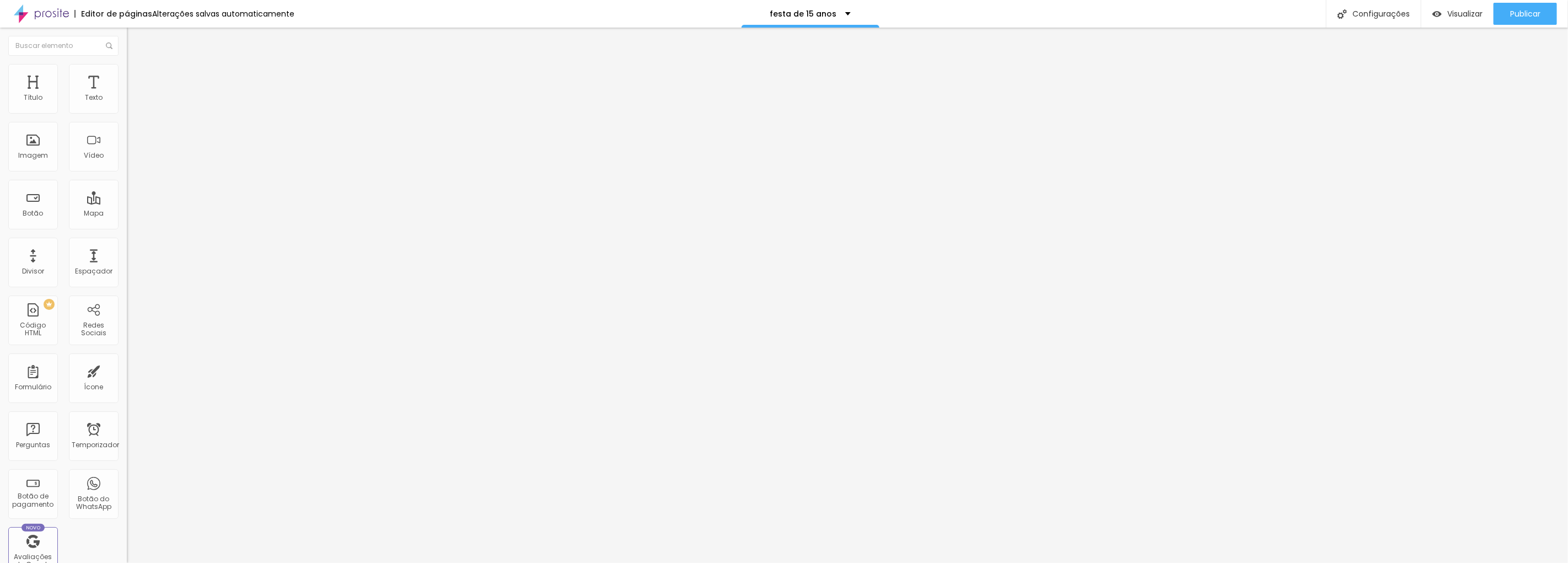
type input "11"
type input "5"
type input "0"
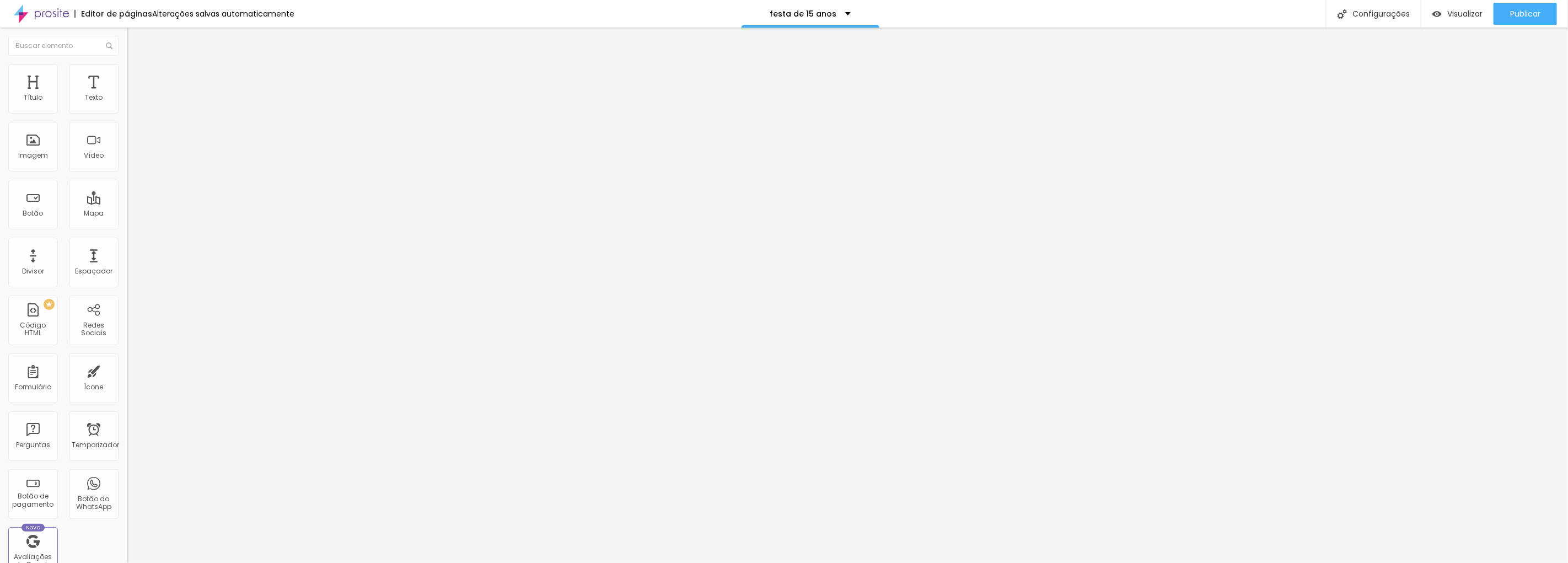
drag, startPoint x: 72, startPoint y: 110, endPoint x: 17, endPoint y: 112, distance: 55.0
type input "0"
click at [127, 214] on input "range" at bounding box center [162, 218] width 71 height 9
type input "57"
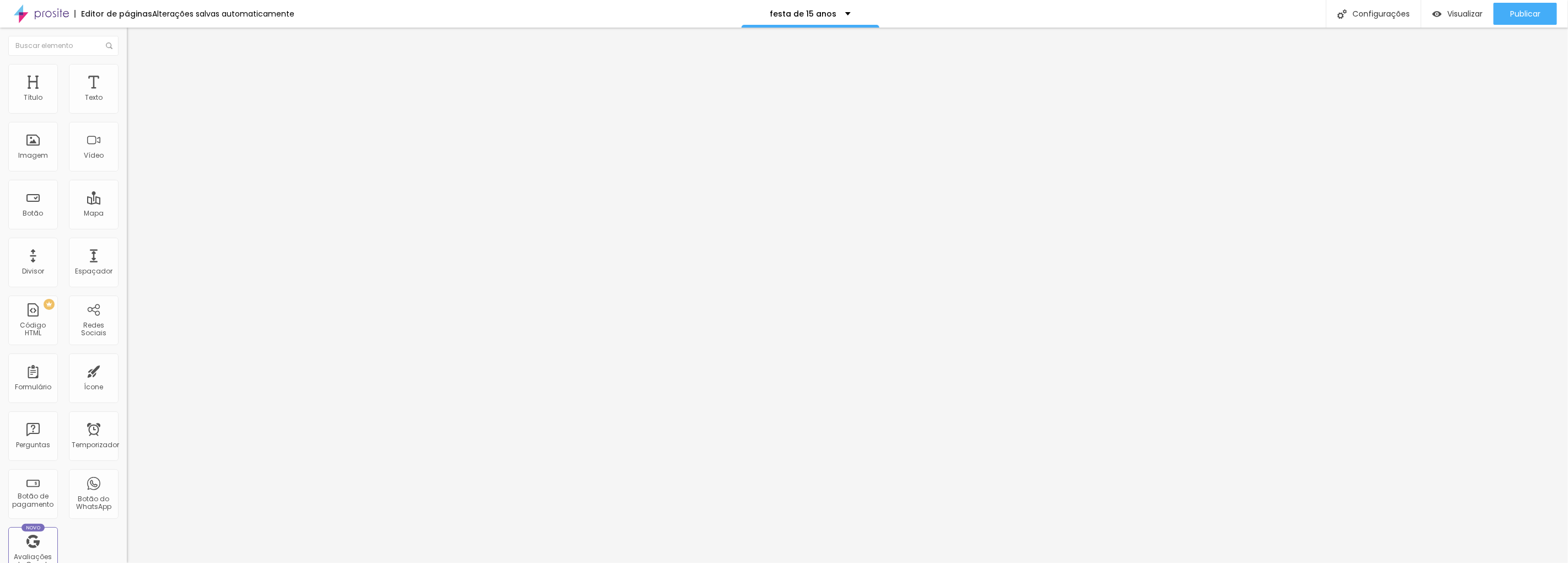
type input "69"
type input "85"
type input "88"
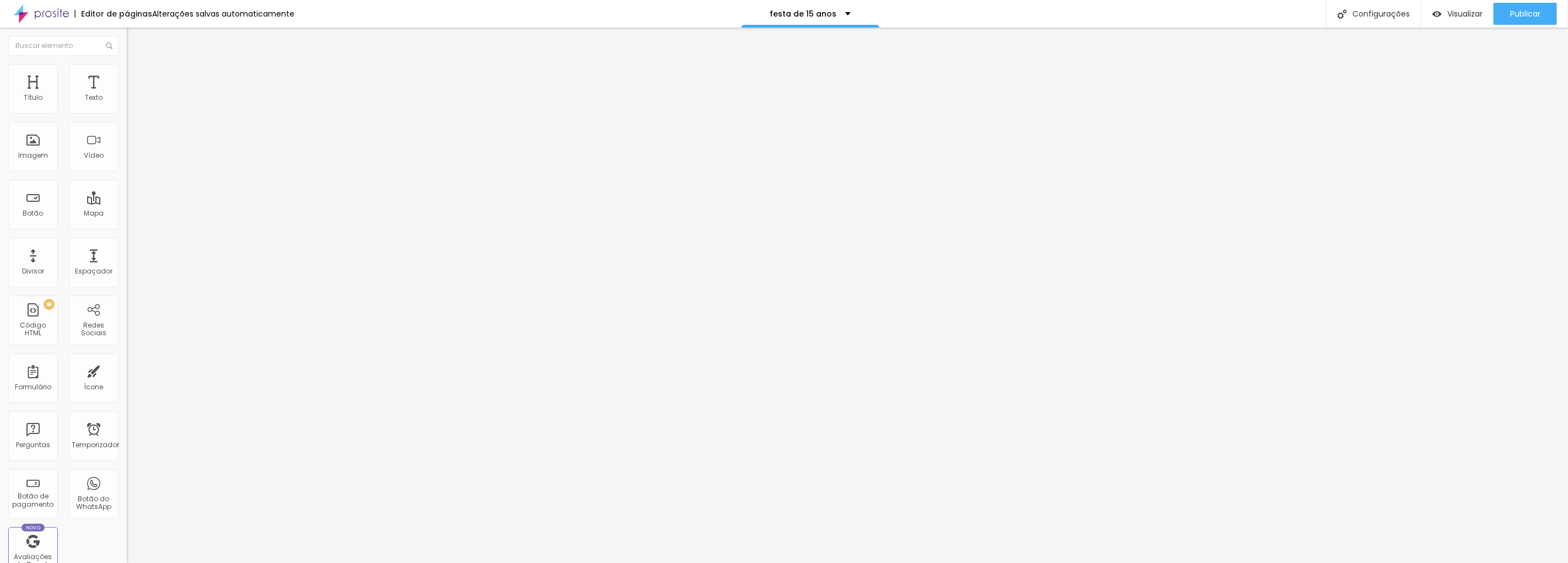
type input "88"
type input "95"
type input "99"
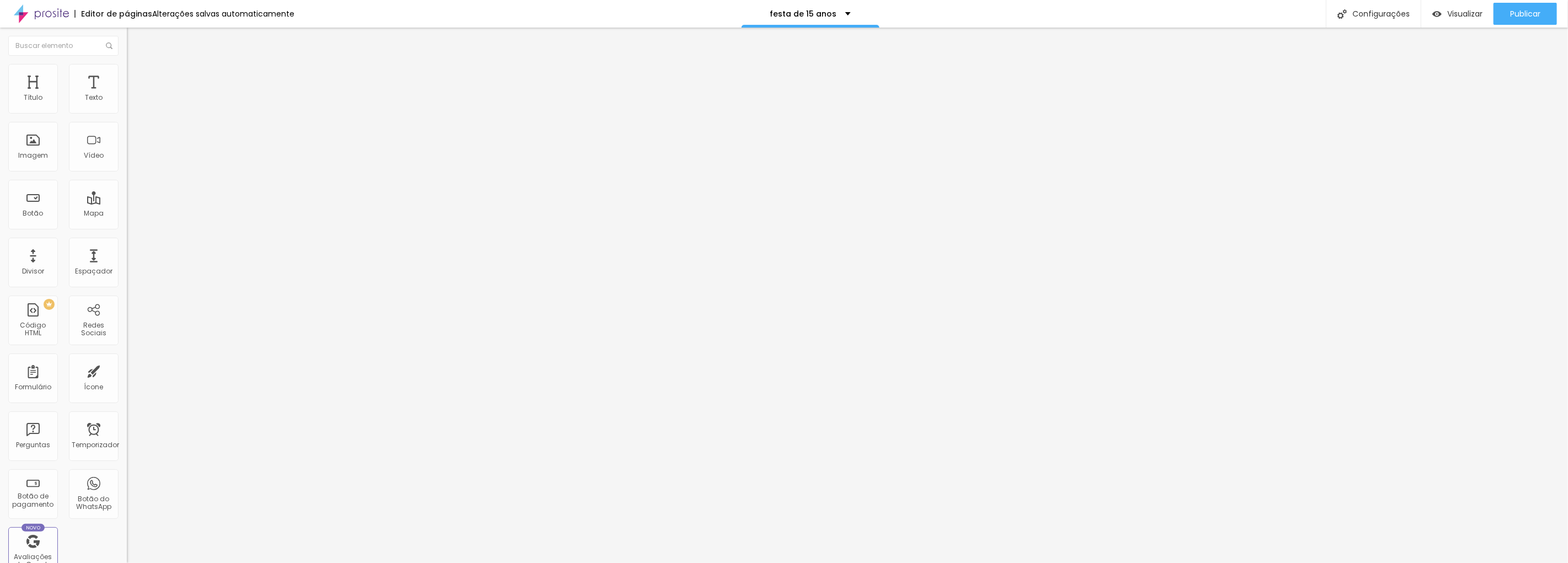
type input "100"
type input "78"
type input "0"
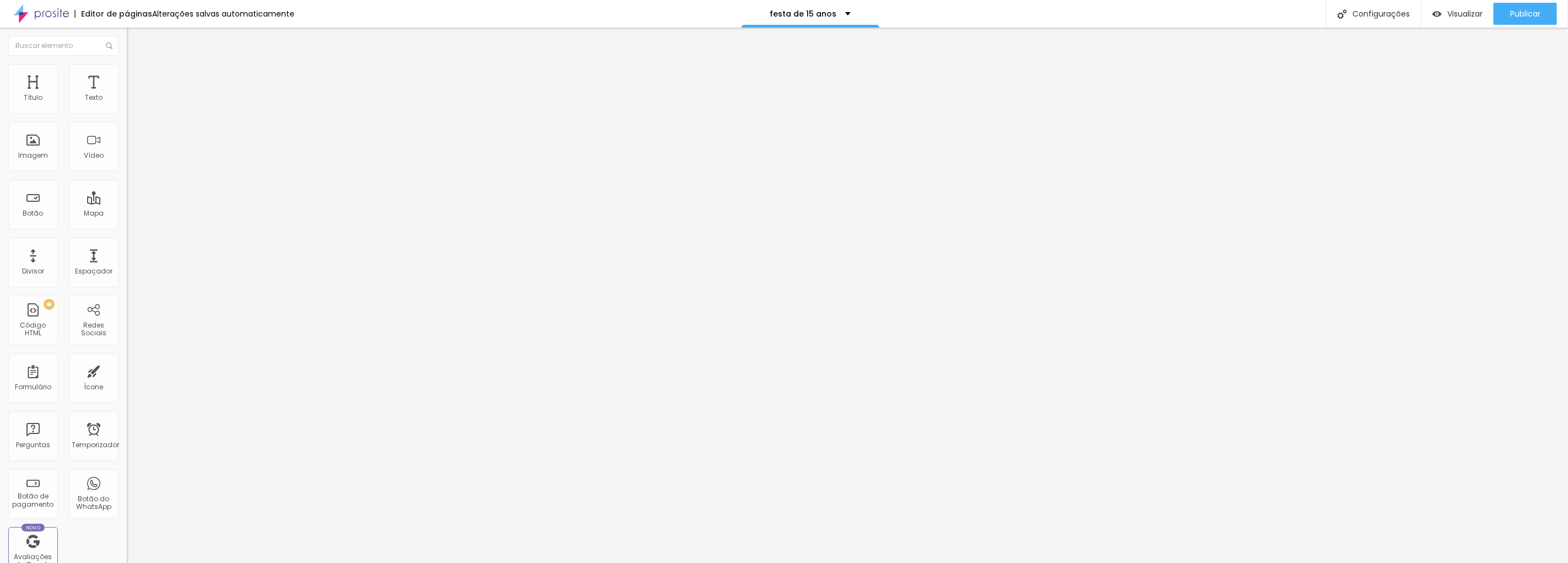
type input "0"
drag, startPoint x: 89, startPoint y: 132, endPoint x: 0, endPoint y: 139, distance: 89.3
type input "0"
click at [127, 370] on input "range" at bounding box center [162, 374] width 71 height 9
click at [127, 543] on img at bounding box center [130, 546] width 7 height 7
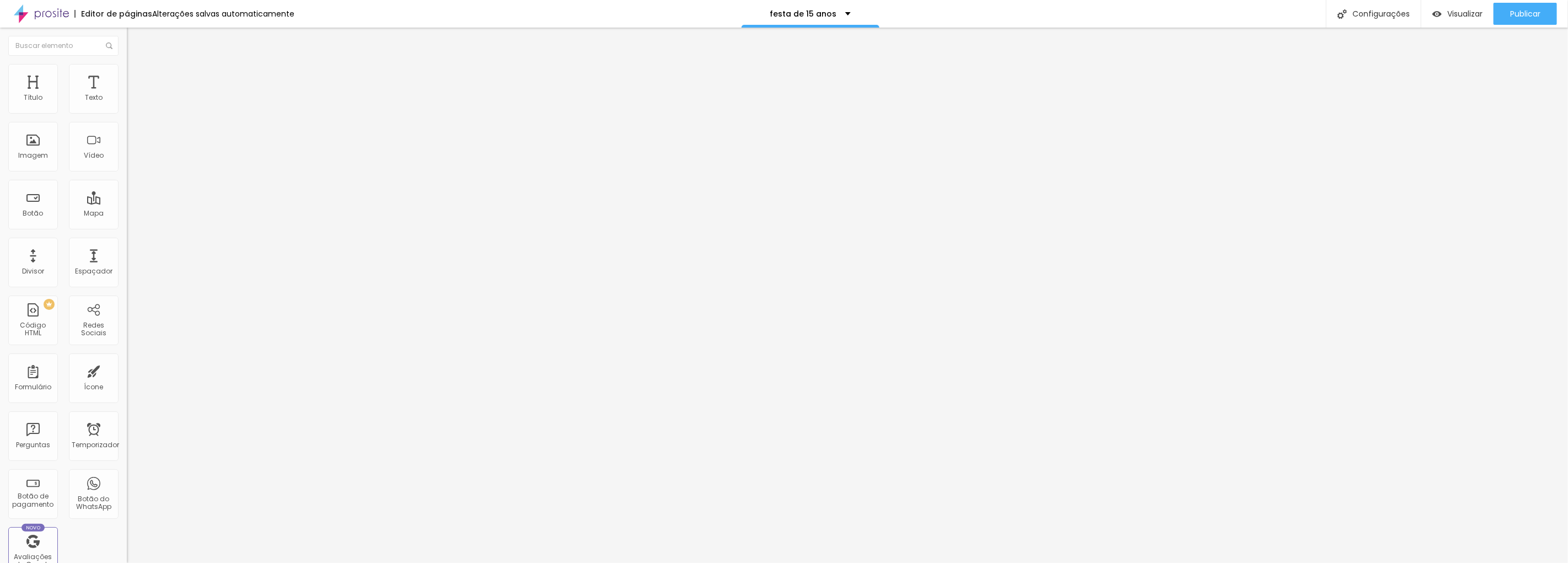
click at [981, 562] on div at bounding box center [784, 574] width 1568 height 10
type input "189"
type input "195"
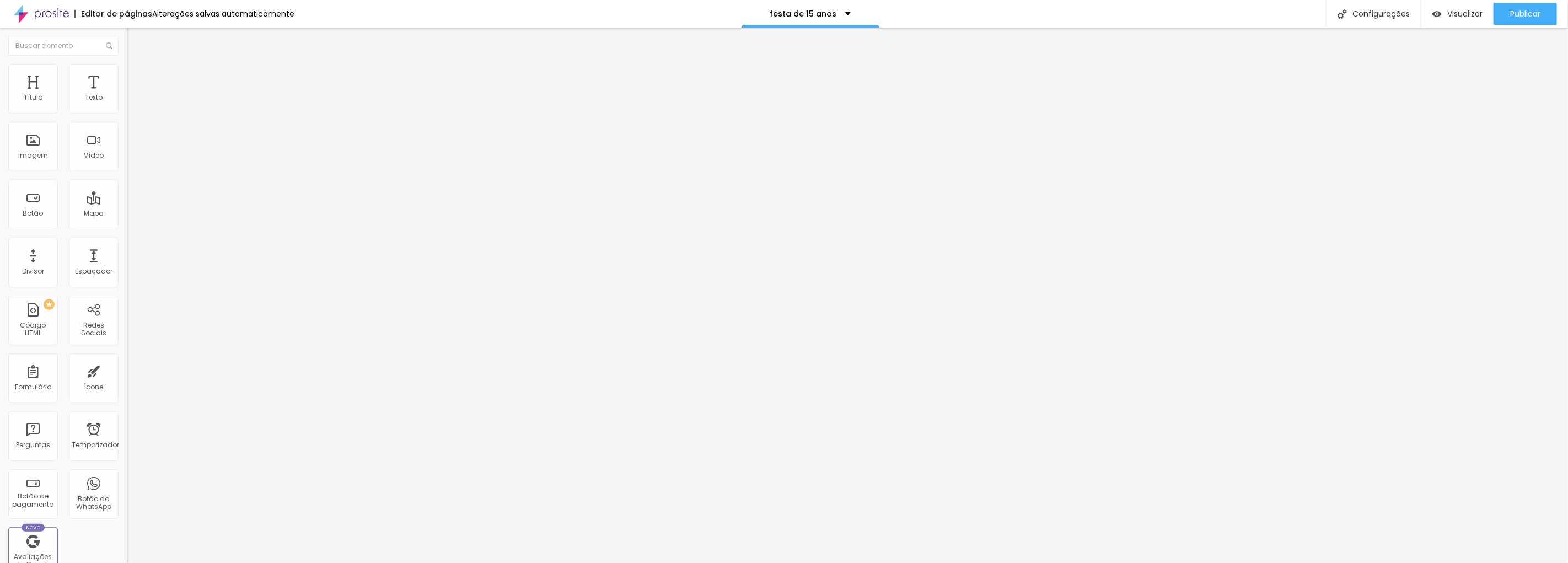
type input "211"
type input "245"
type input "267"
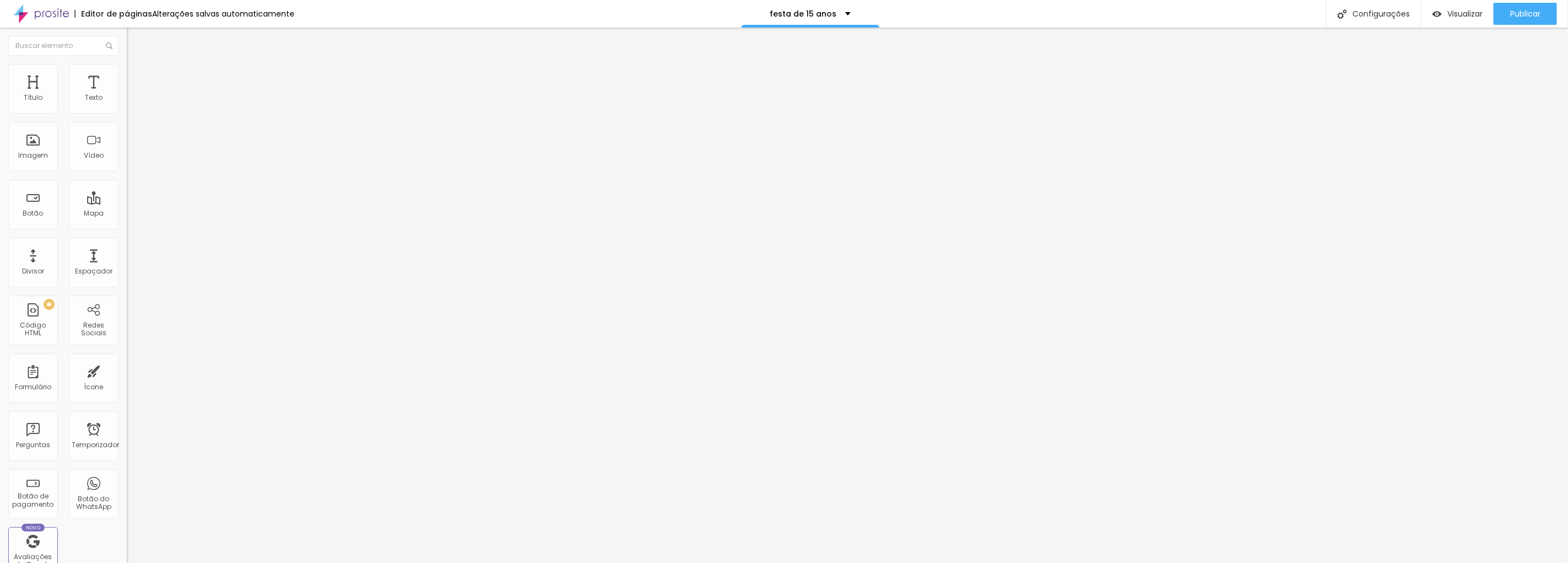
type input "267"
type input "284"
drag, startPoint x: 59, startPoint y: 108, endPoint x: 42, endPoint y: 112, distance: 17.5
click at [127, 203] on input "range" at bounding box center [162, 207] width 71 height 9
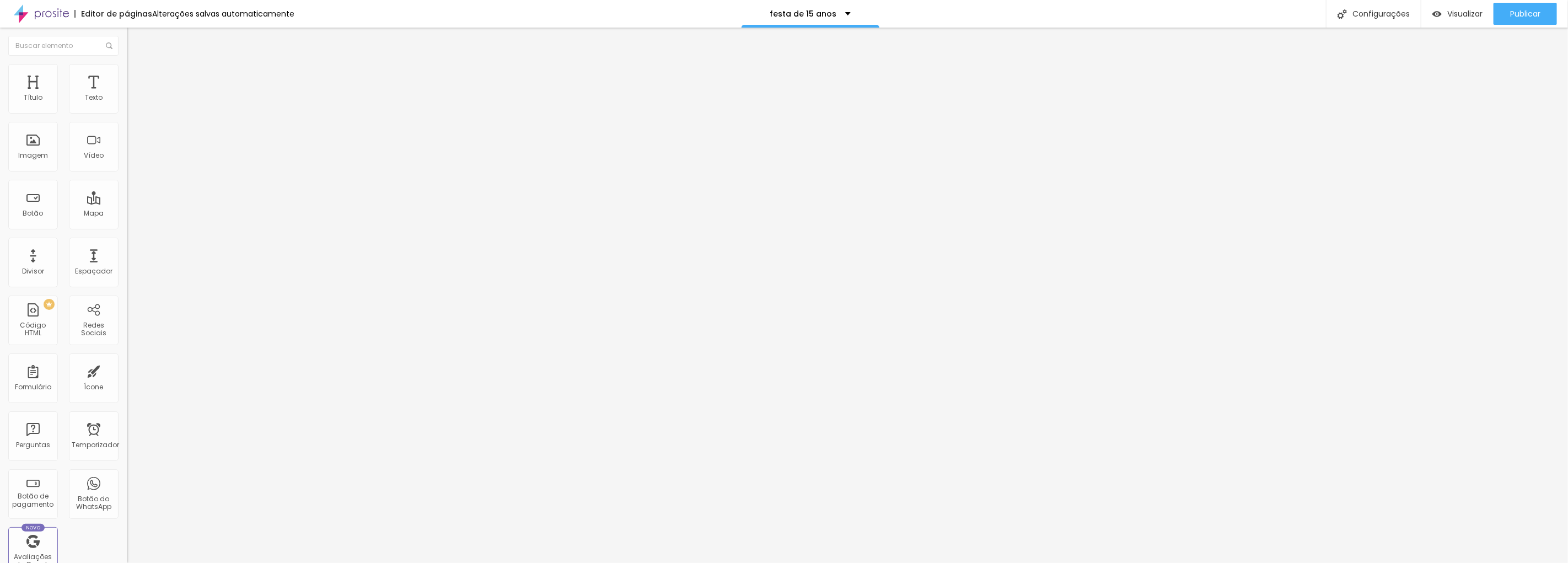
click at [137, 75] on font "Avançado" at bounding box center [154, 71] width 36 height 9
click at [135, 36] on img "button" at bounding box center [139, 40] width 9 height 9
